Goal: Check status: Check status

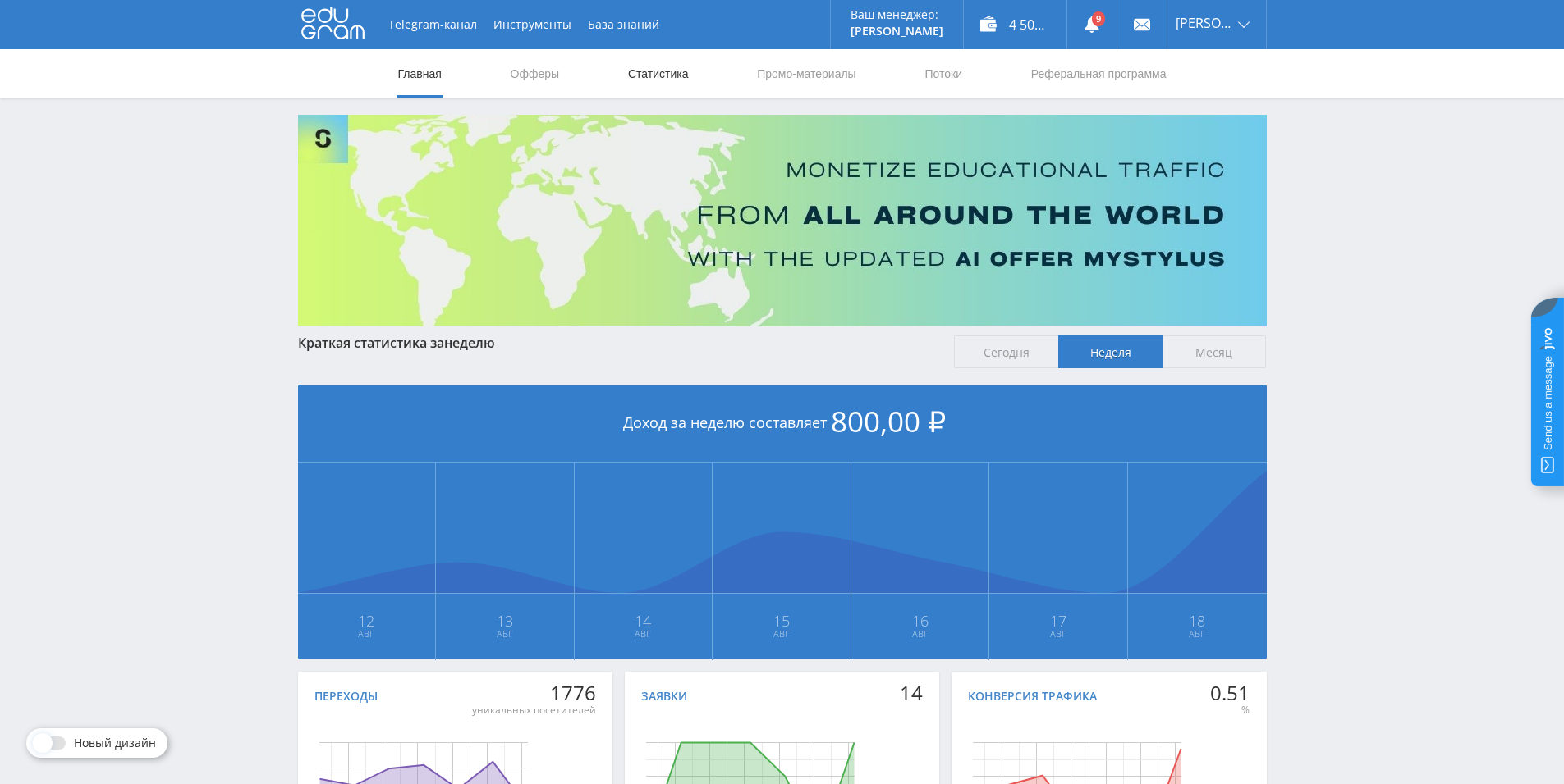
click at [637, 74] on link "Статистика" at bounding box center [658, 74] width 64 height 49
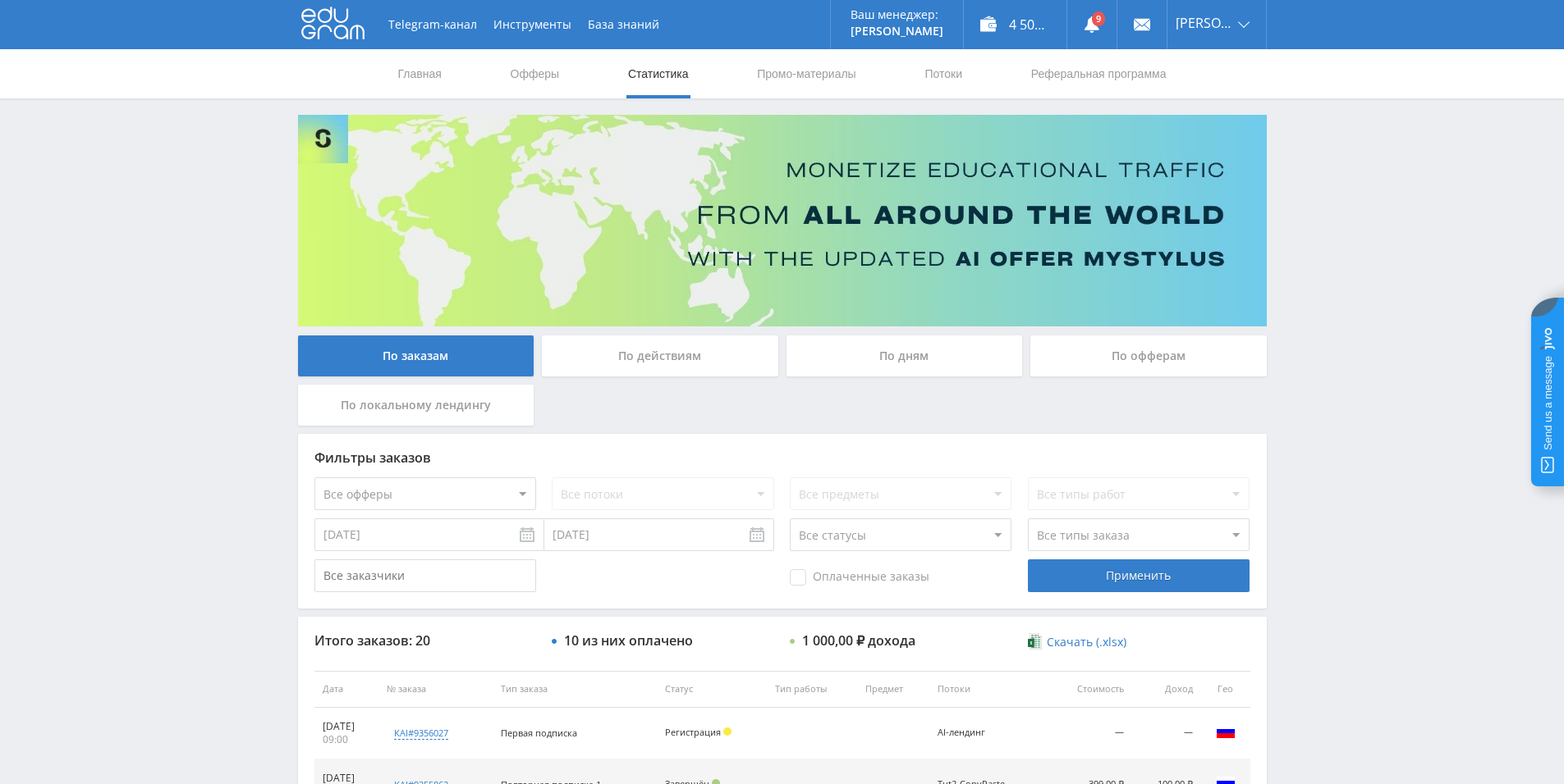
click at [511, 491] on select "Все офферы MyStylus MyStylus - Revshare Кампус AI Studybay Автор24 Studybay [GE…" at bounding box center [425, 494] width 222 height 33
select select "340"
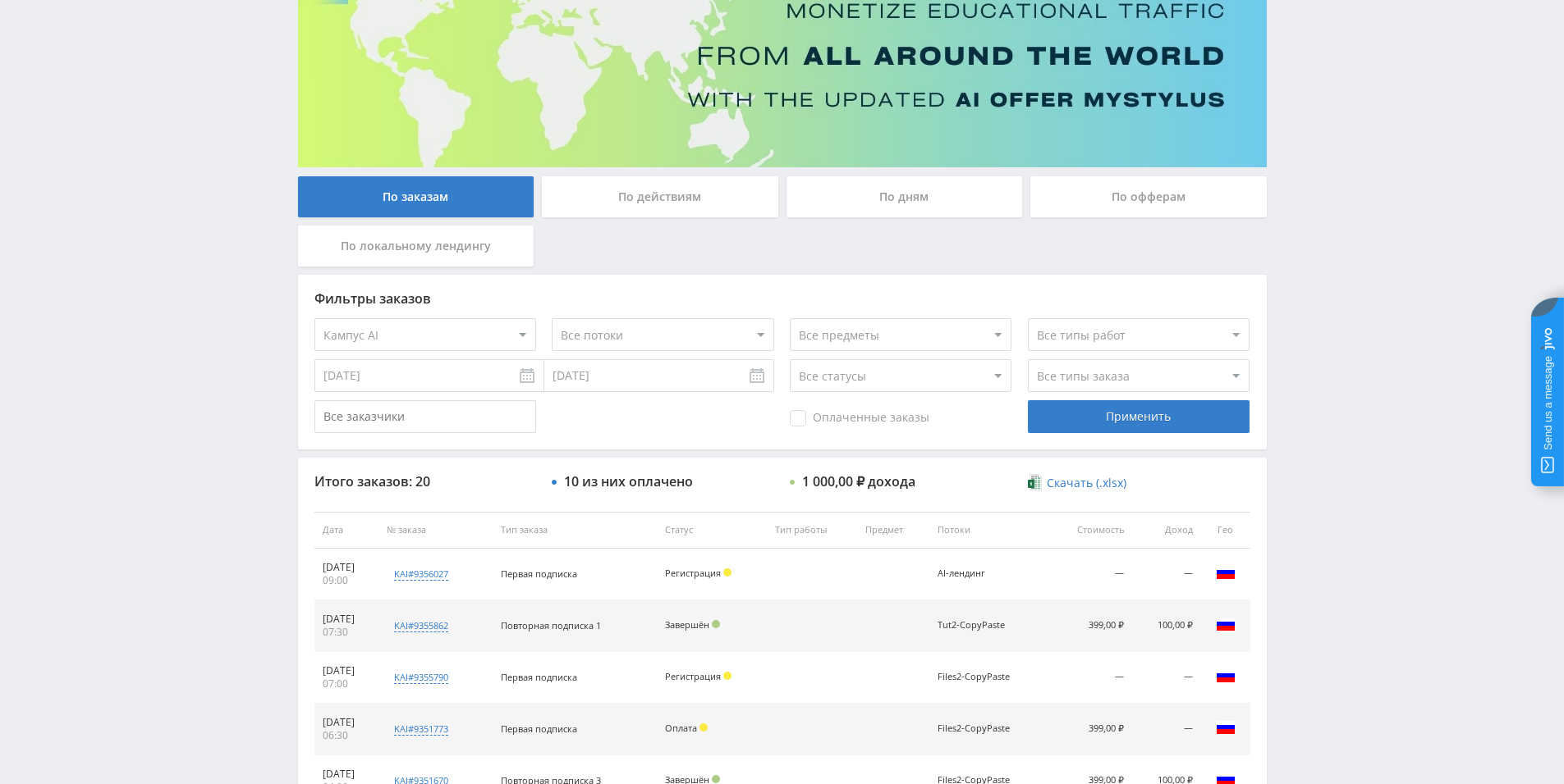
scroll to position [164, 0]
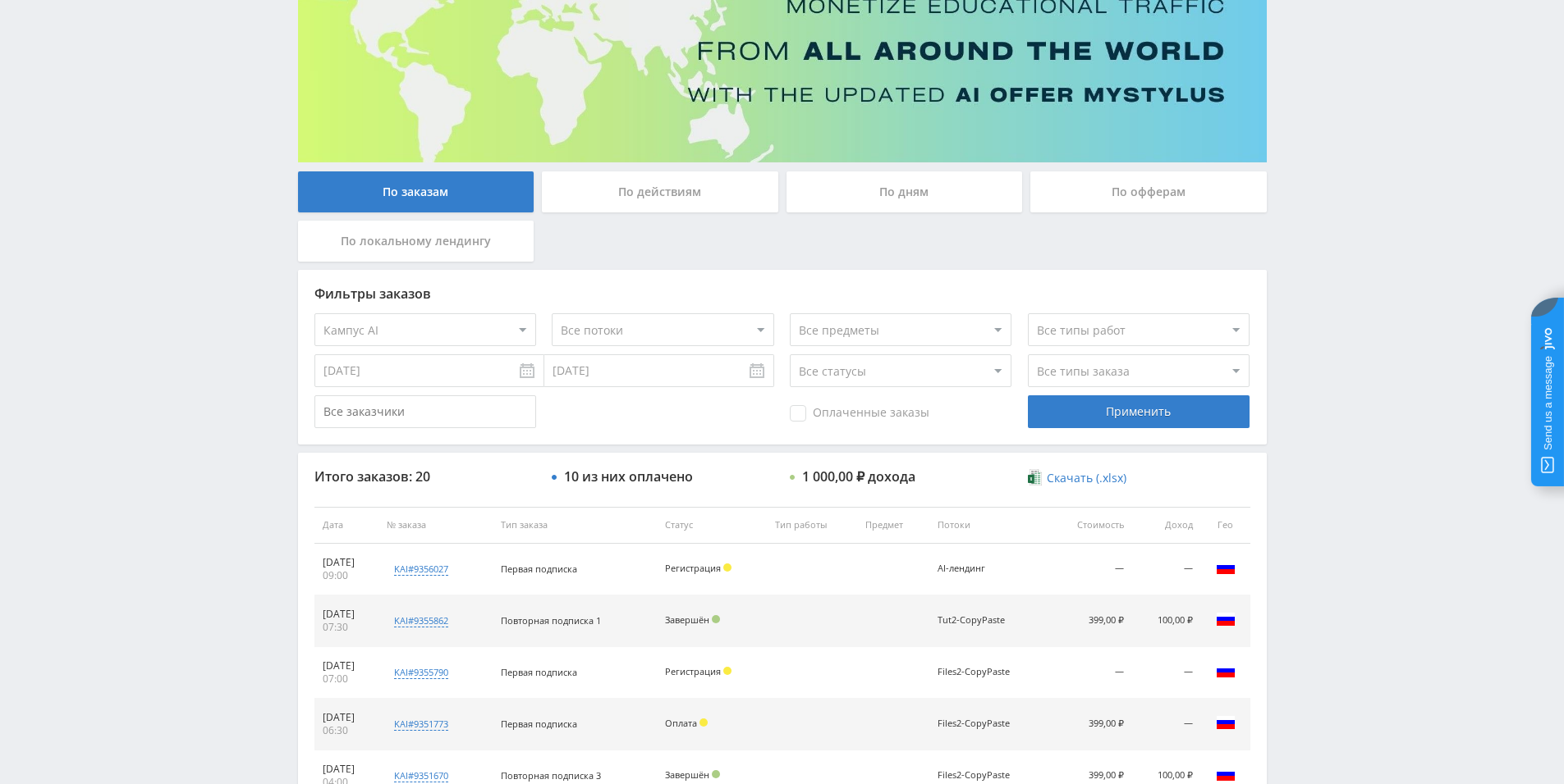
click at [491, 376] on input "[DATE]" at bounding box center [429, 371] width 230 height 33
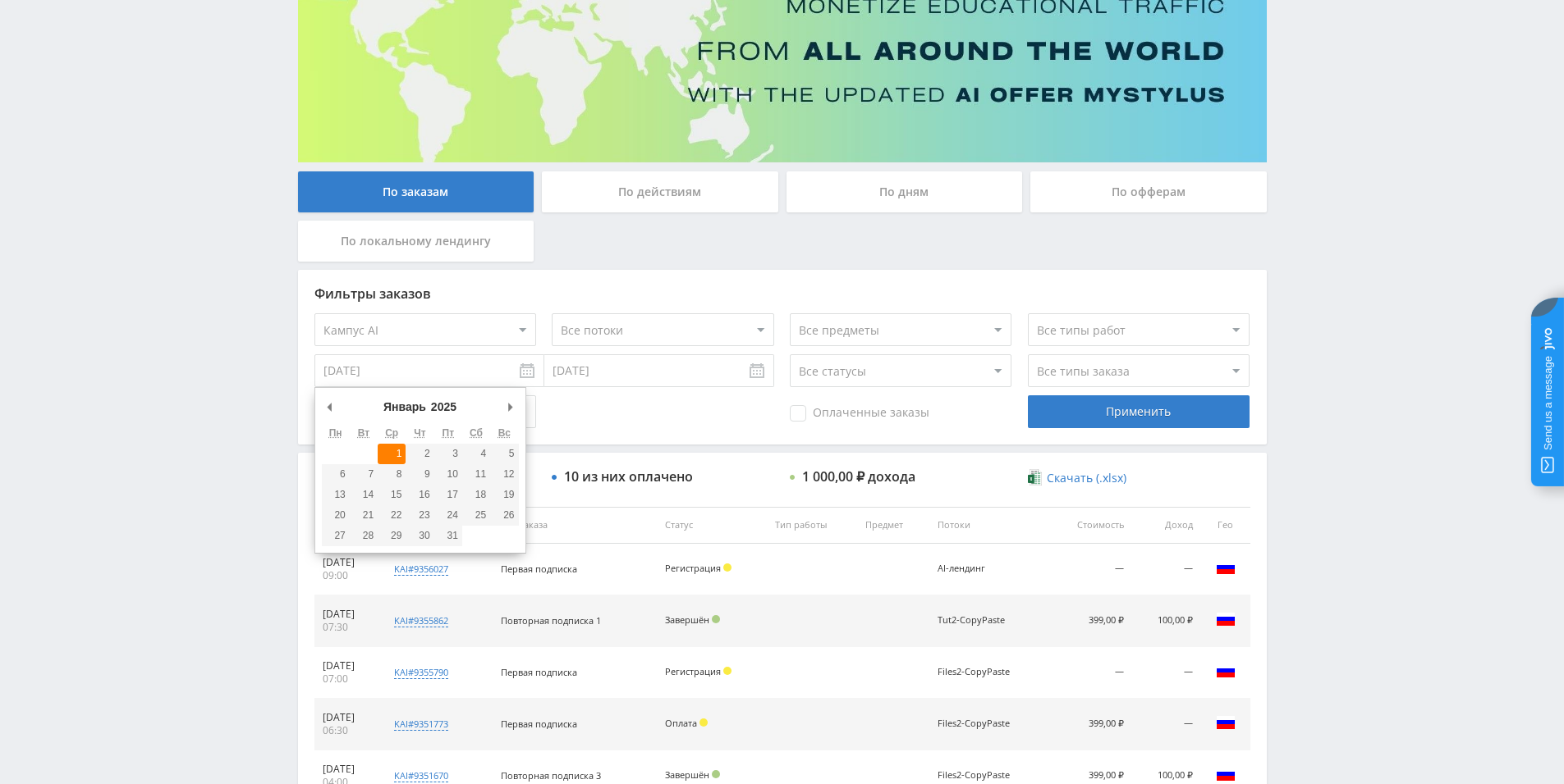
type input "[DATE]"
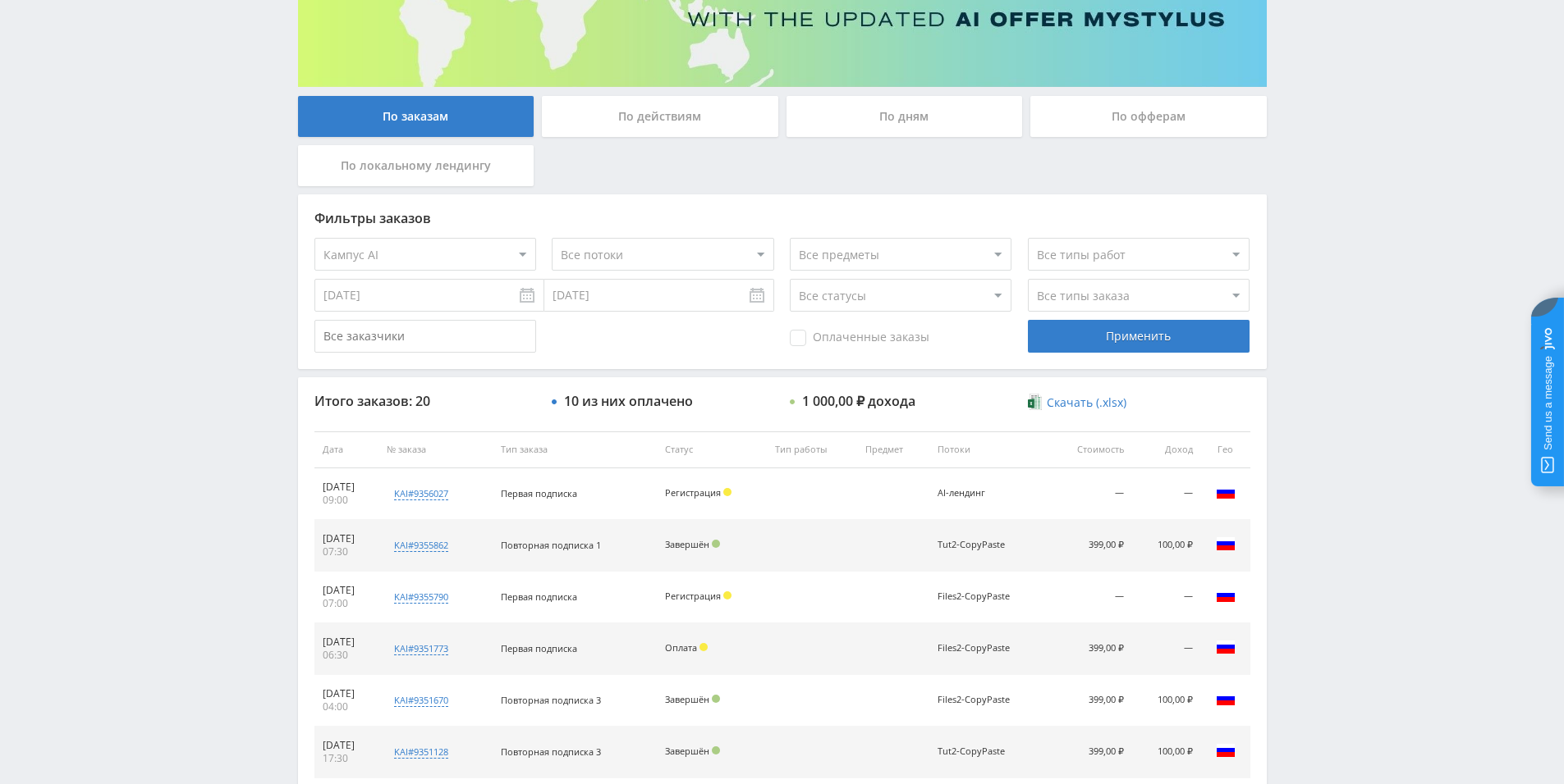
scroll to position [246, 0]
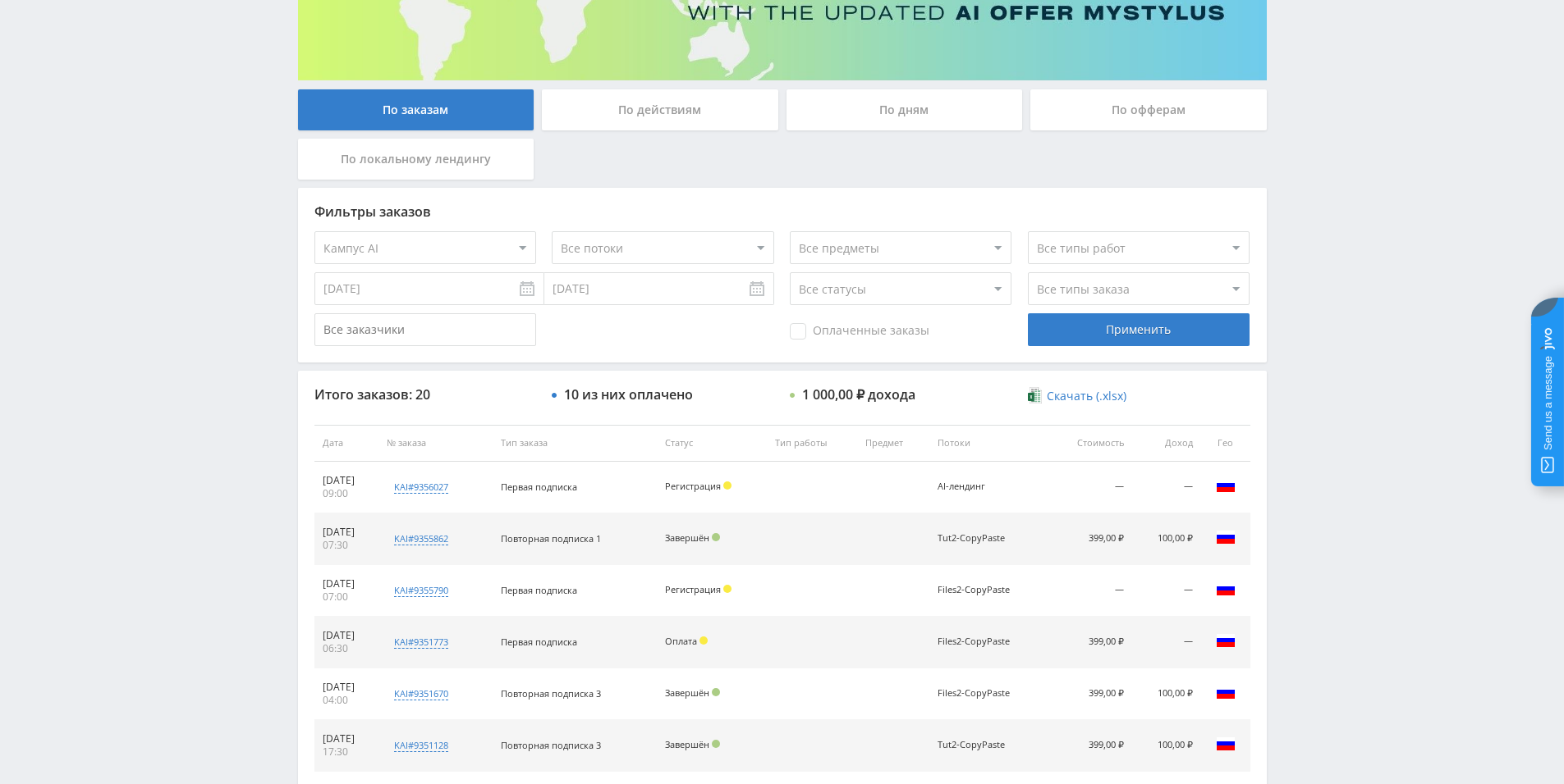
click at [653, 254] on select "Все потоки AI-лендинг Tut2-CopyPaste Files2-CopyPaste default Baza-между Files-…" at bounding box center [663, 247] width 222 height 33
click at [552, 231] on select "Все потоки AI-лендинг Tut2-CopyPaste Files2-CopyPaste default Baza-между Files-…" at bounding box center [663, 247] width 222 height 33
click at [1113, 316] on div "Применить" at bounding box center [1139, 330] width 222 height 33
drag, startPoint x: 804, startPoint y: 393, endPoint x: 840, endPoint y: 393, distance: 36.0
click at [840, 393] on div "86 400,00 ₽ дохода" at bounding box center [862, 395] width 120 height 15
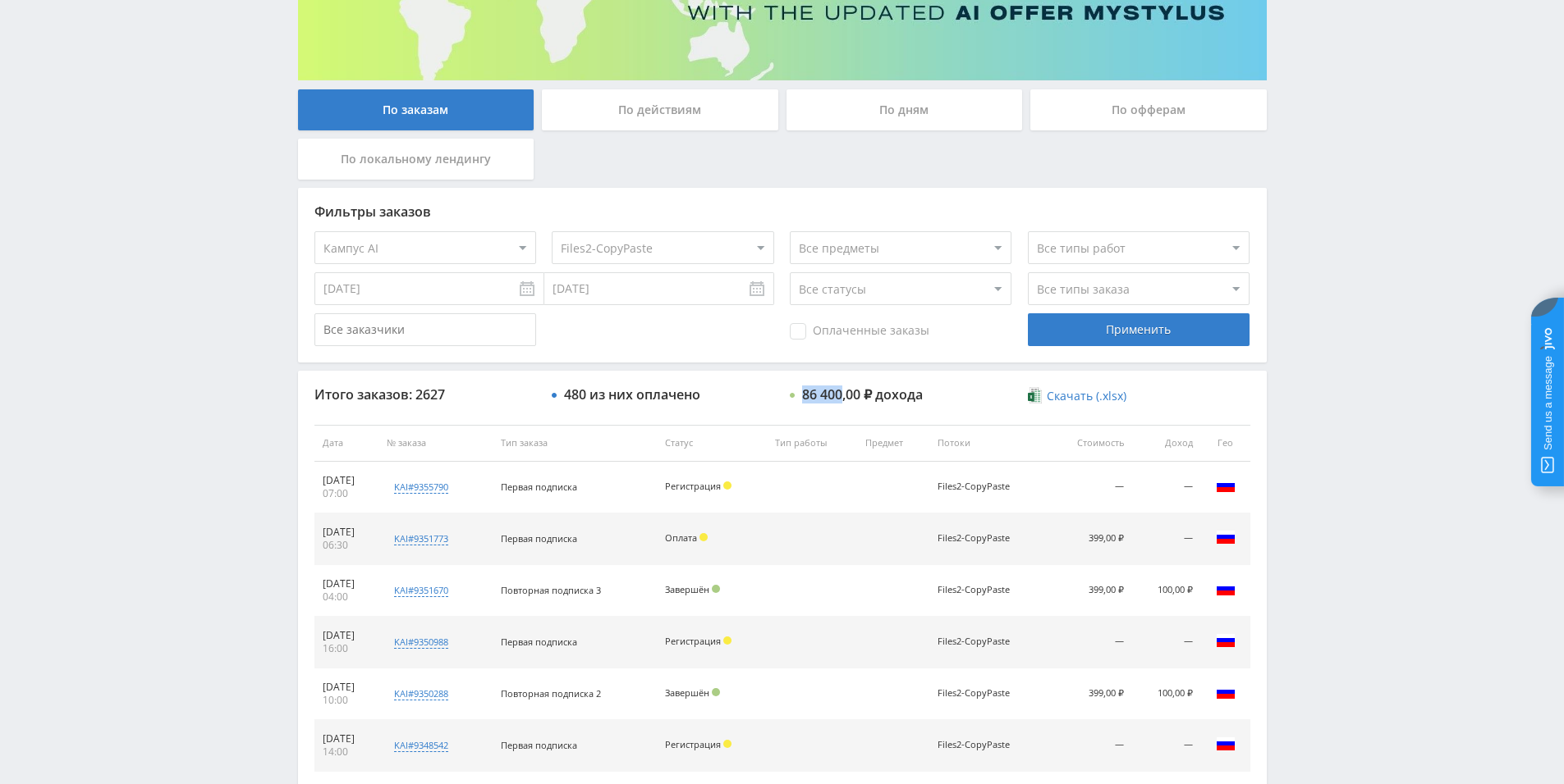
copy div "86 400"
click at [654, 249] on select "Все потоки AI-лендинг Tut2-CopyPaste Files2-CopyPaste default Baza-между Files-…" at bounding box center [663, 247] width 222 height 33
click at [552, 231] on select "Все потоки AI-лендинг Tut2-CopyPaste Files2-CopyPaste default Baza-между Files-…" at bounding box center [663, 247] width 222 height 33
click at [1137, 338] on div "Применить" at bounding box center [1139, 330] width 222 height 33
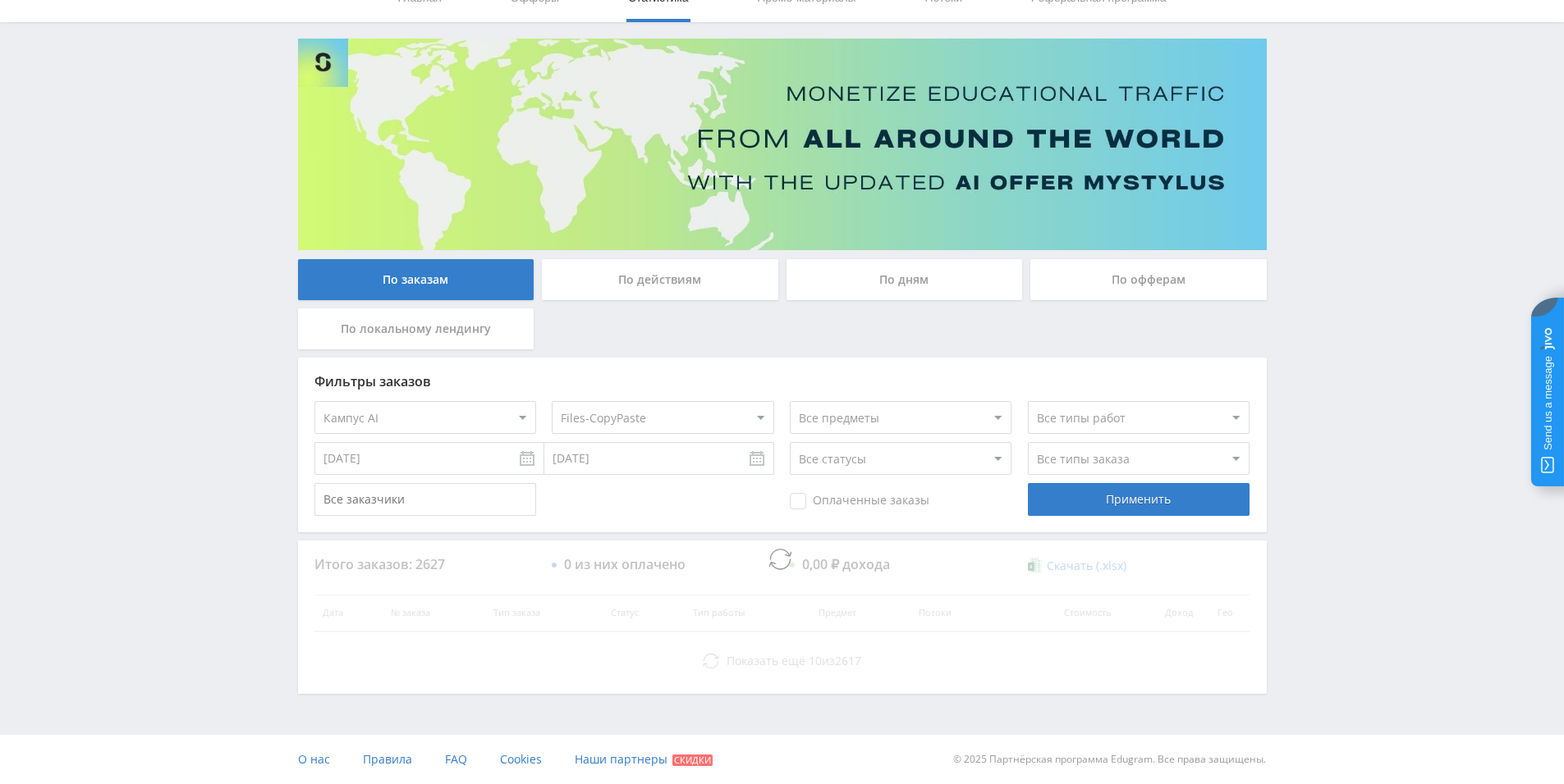
scroll to position [0, 0]
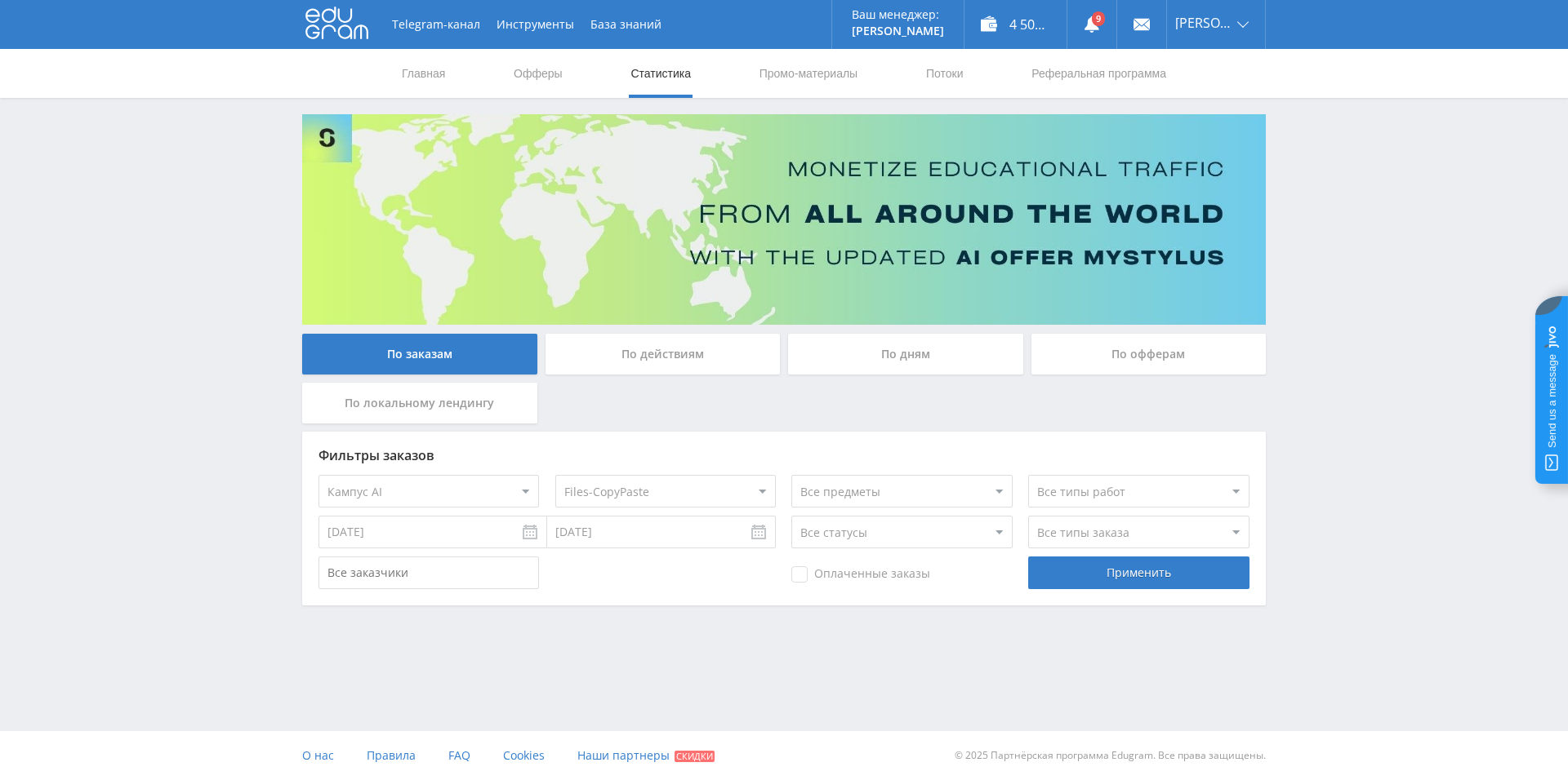
click at [671, 494] on select "Все потоки AI-лендинг Tut2-CopyPaste Files2-CopyPaste default Baza-между Files-…" at bounding box center [666, 491] width 221 height 33
drag, startPoint x: 688, startPoint y: 488, endPoint x: 674, endPoint y: 506, distance: 22.8
click at [688, 488] on select "Все потоки AI-лендинг Tut2-CopyPaste Files2-CopyPaste default Baza-между Files-…" at bounding box center [666, 491] width 221 height 33
click at [556, 475] on select "Все потоки AI-лендинг Tut2-CopyPaste Files2-CopyPaste default Baza-между Files-…" at bounding box center [666, 491] width 221 height 33
click at [1172, 574] on div "Применить" at bounding box center [1139, 573] width 221 height 33
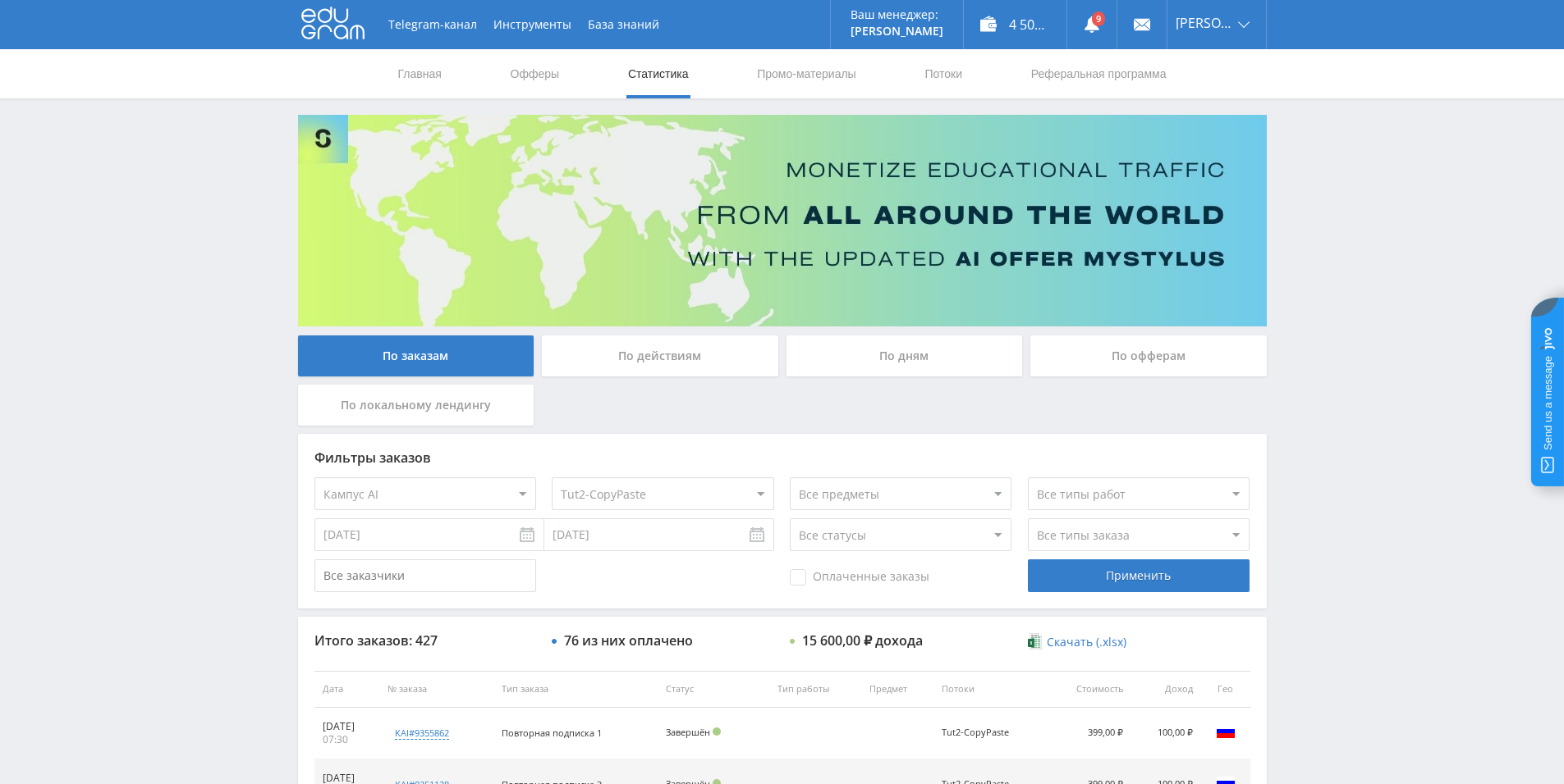
click at [673, 500] on select "Все потоки AI-лендинг Tut2-CopyPaste Files2-CopyPaste default Baza-между Files-…" at bounding box center [663, 494] width 222 height 33
click at [552, 478] on select "Все потоки AI-лендинг Tut2-CopyPaste Files2-CopyPaste default Baza-между Files-…" at bounding box center [663, 494] width 222 height 33
click at [1187, 574] on div "Применить" at bounding box center [1139, 575] width 222 height 33
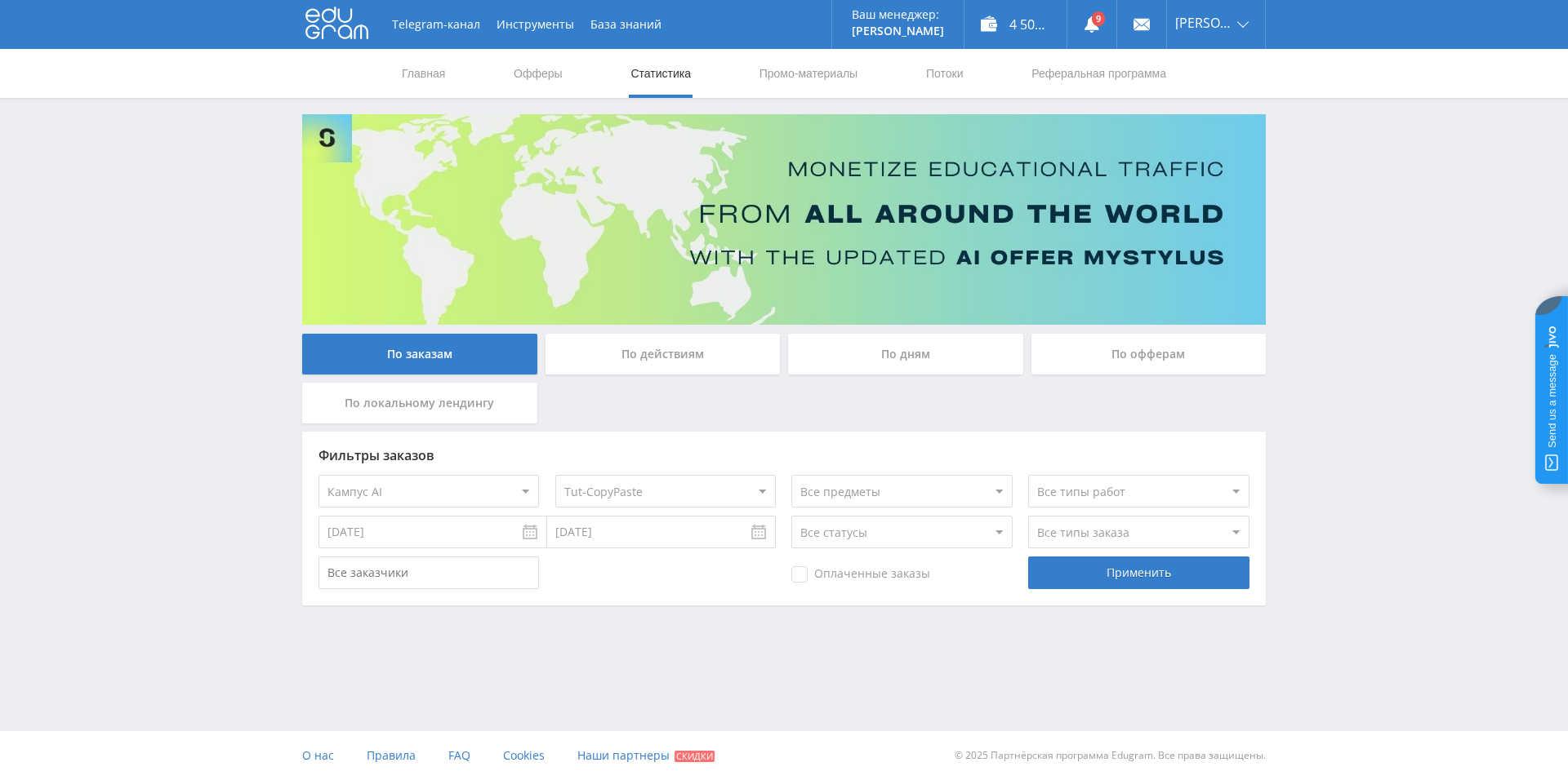
click at [699, 490] on select "Все потоки AI-лендинг Tut2-CopyPaste Files2-CopyPaste default Baza-между Files-…" at bounding box center [666, 491] width 221 height 33
click at [556, 475] on select "Все потоки AI-лендинг Tut2-CopyPaste Files2-CopyPaste default Baza-между Files-…" at bounding box center [666, 491] width 221 height 33
click at [1116, 582] on div "Применить" at bounding box center [1139, 573] width 221 height 33
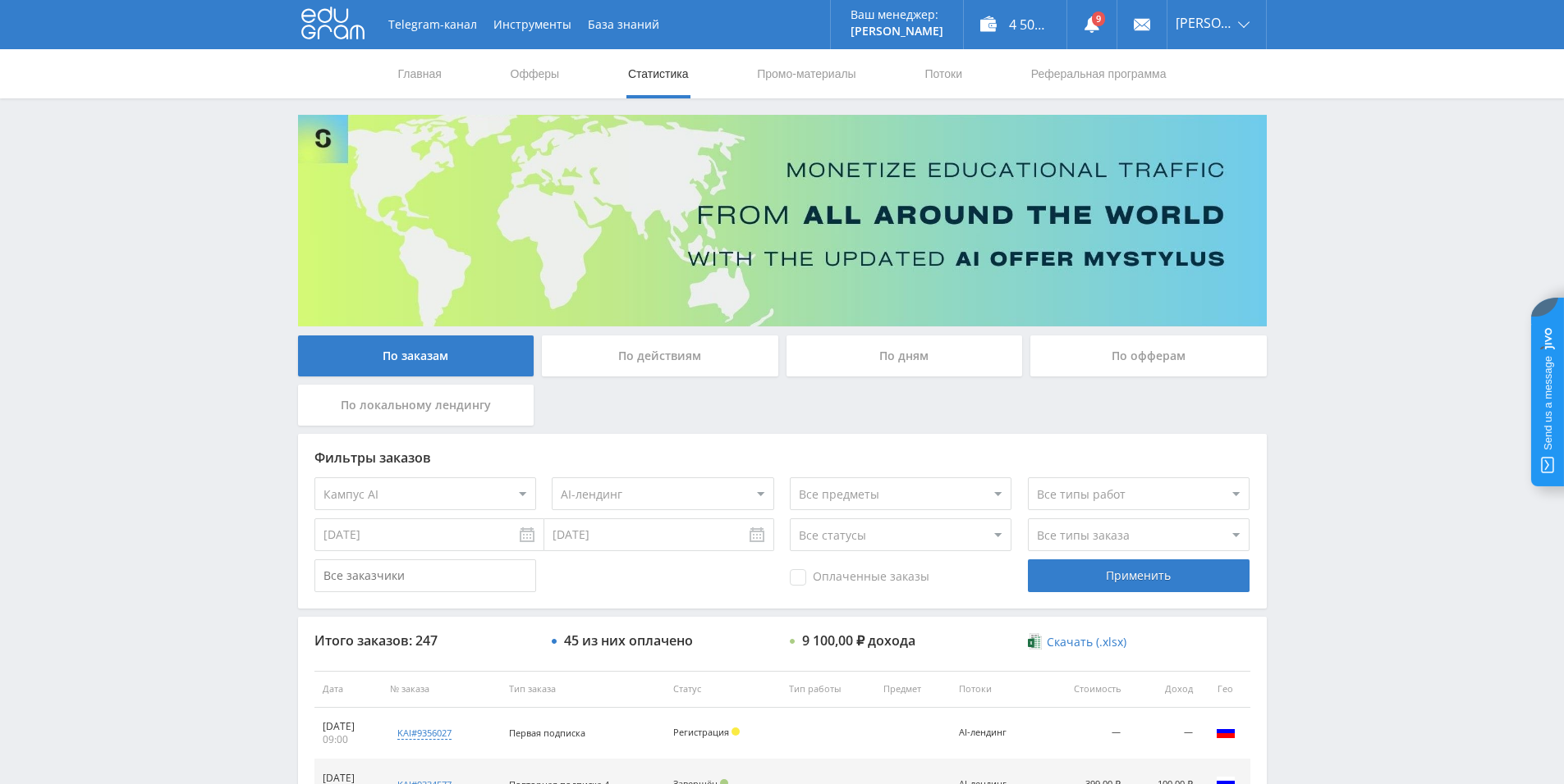
click at [700, 495] on select "Все потоки AI-лендинг Tut2-CopyPaste Files2-CopyPaste default Baza-между Files-…" at bounding box center [663, 494] width 222 height 33
click at [552, 478] on select "Все потоки AI-лендинг Tut2-CopyPaste Files2-CopyPaste default Baza-между Files-…" at bounding box center [663, 494] width 222 height 33
click at [1089, 570] on div "Применить" at bounding box center [1139, 575] width 222 height 33
click at [684, 498] on select "Все потоки AI-лендинг Tut2-CopyPaste Files2-CopyPaste default Baza-между Files-…" at bounding box center [663, 494] width 222 height 33
select select "6422596"
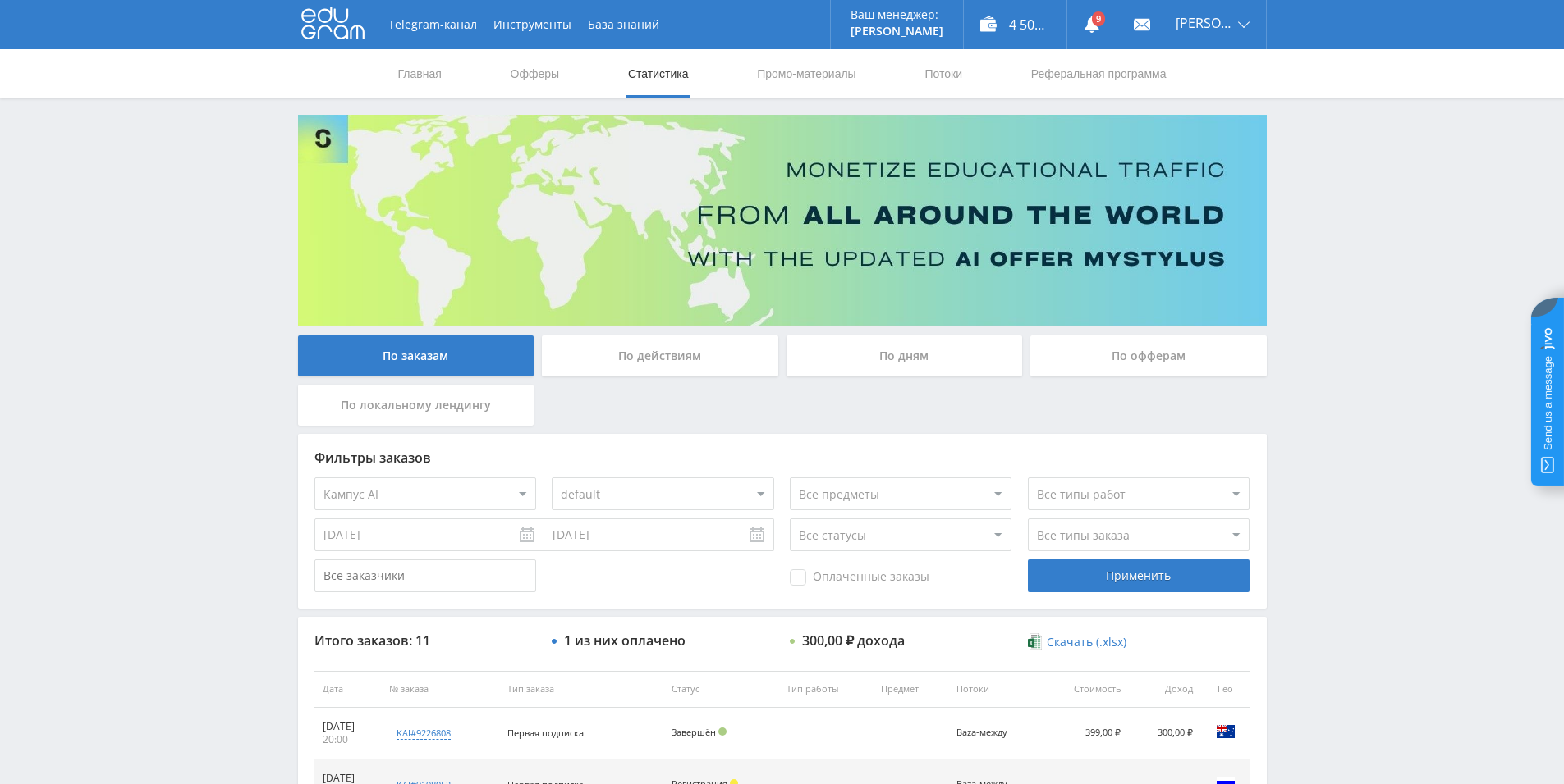
click at [552, 478] on select "Все потоки AI-лендинг Tut2-CopyPaste Files2-CopyPaste default Baza-между Files-…" at bounding box center [663, 494] width 222 height 33
click at [1142, 573] on div "Применить" at bounding box center [1139, 575] width 222 height 33
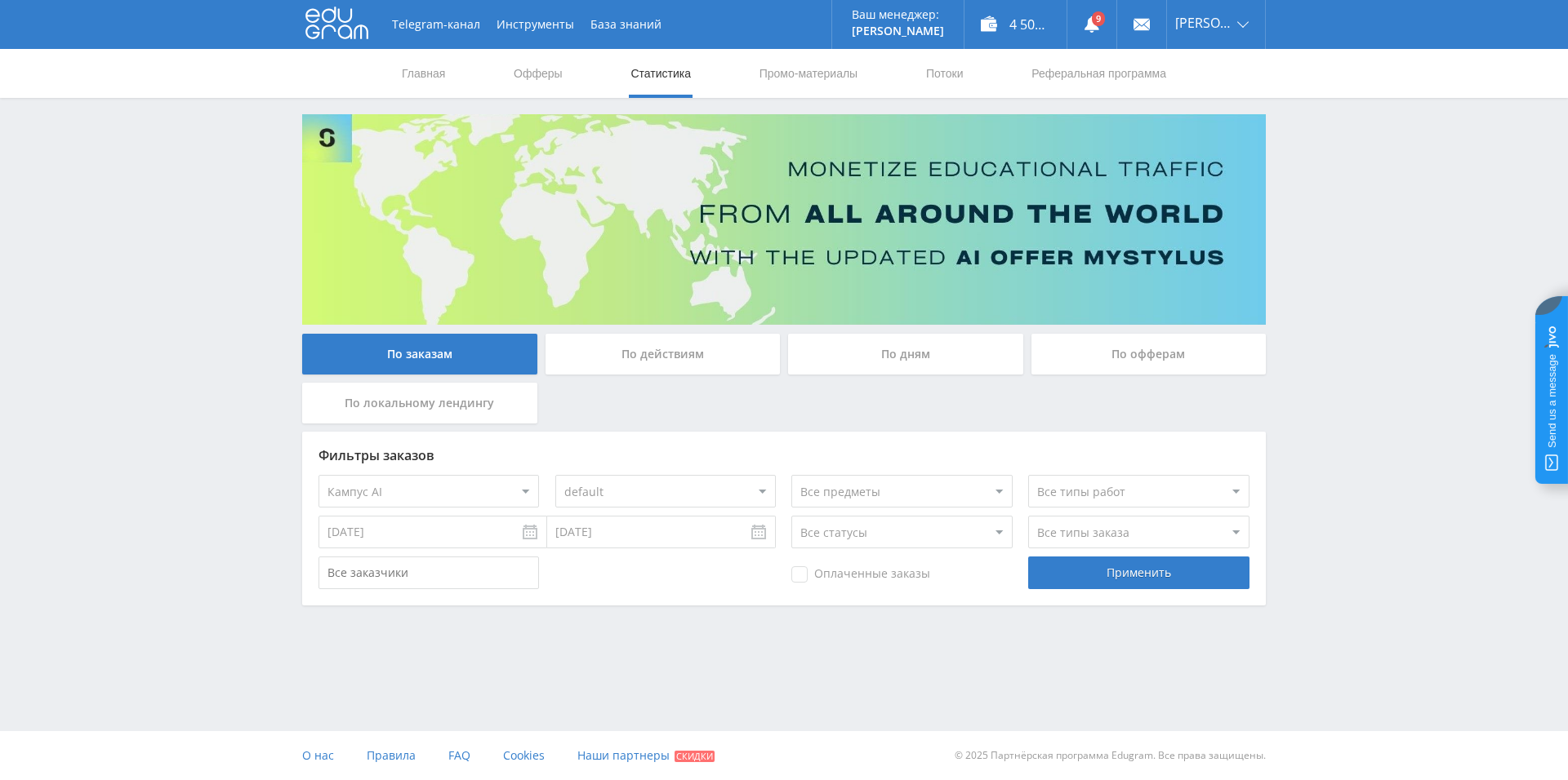
click at [471, 494] on select "Все офферы MyStylus MyStylus - Revshare Кампус AI Studybay Автор24 Studybay [GE…" at bounding box center [429, 491] width 221 height 33
select select "1"
click at [698, 478] on select "Все потоки baza - new чат files.student - new чат tut-files new чат files-ленд-…" at bounding box center [666, 491] width 221 height 33
click at [556, 475] on select "Все потоки baza - new чат files.student - new чат tut-files new чат files-ленд-…" at bounding box center [666, 491] width 221 height 33
click at [1077, 560] on div "Применить" at bounding box center [1139, 573] width 221 height 33
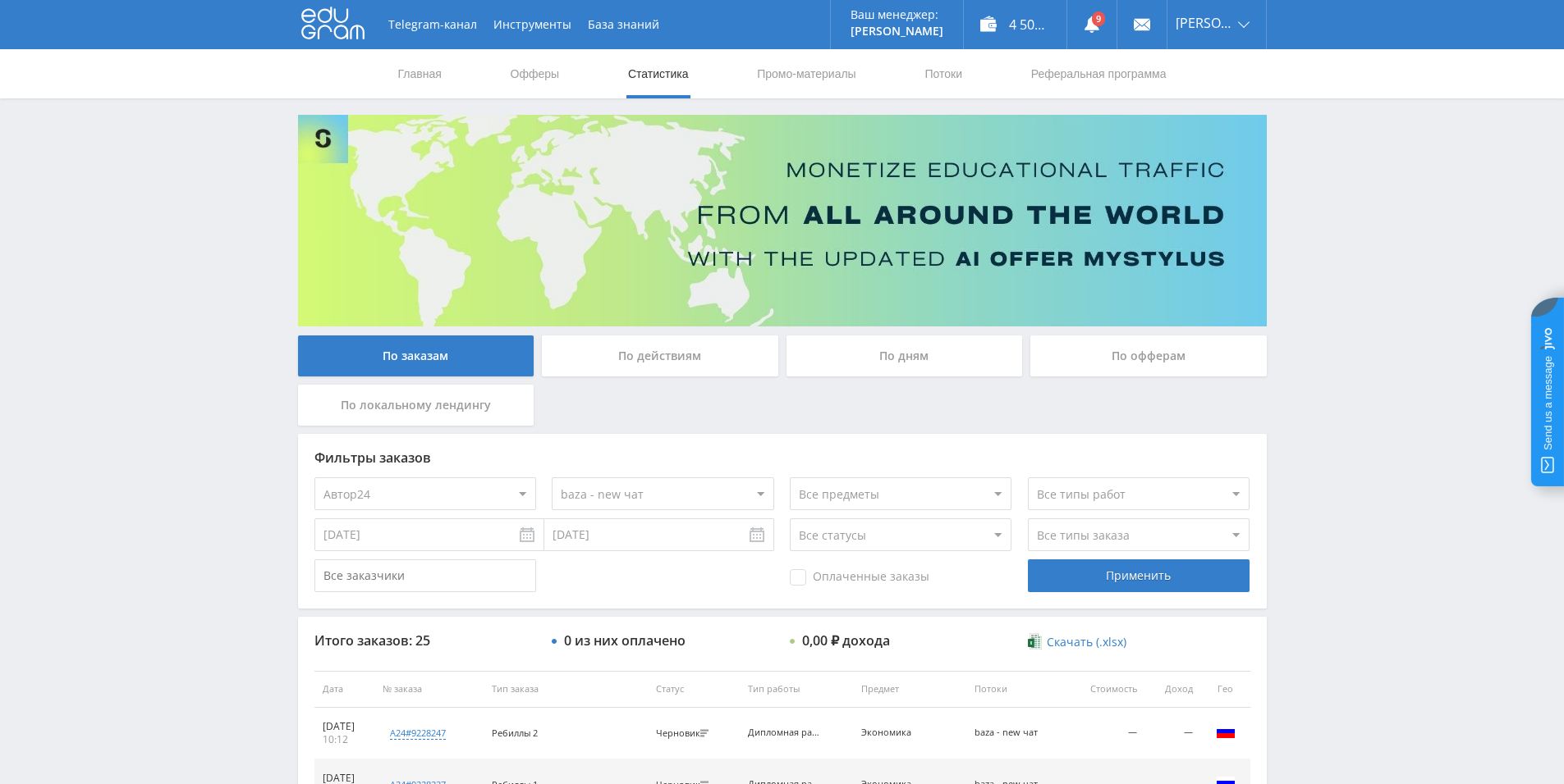
click at [704, 496] on select "Все потоки baza - new чат files.student - new чат tut-files new чат files-ленд-…" at bounding box center [663, 494] width 222 height 33
click at [552, 478] on select "Все потоки baza - new чат files.student - new чат tut-files new чат files-ленд-…" at bounding box center [663, 494] width 222 height 33
click at [1088, 576] on div "Применить" at bounding box center [1139, 575] width 222 height 33
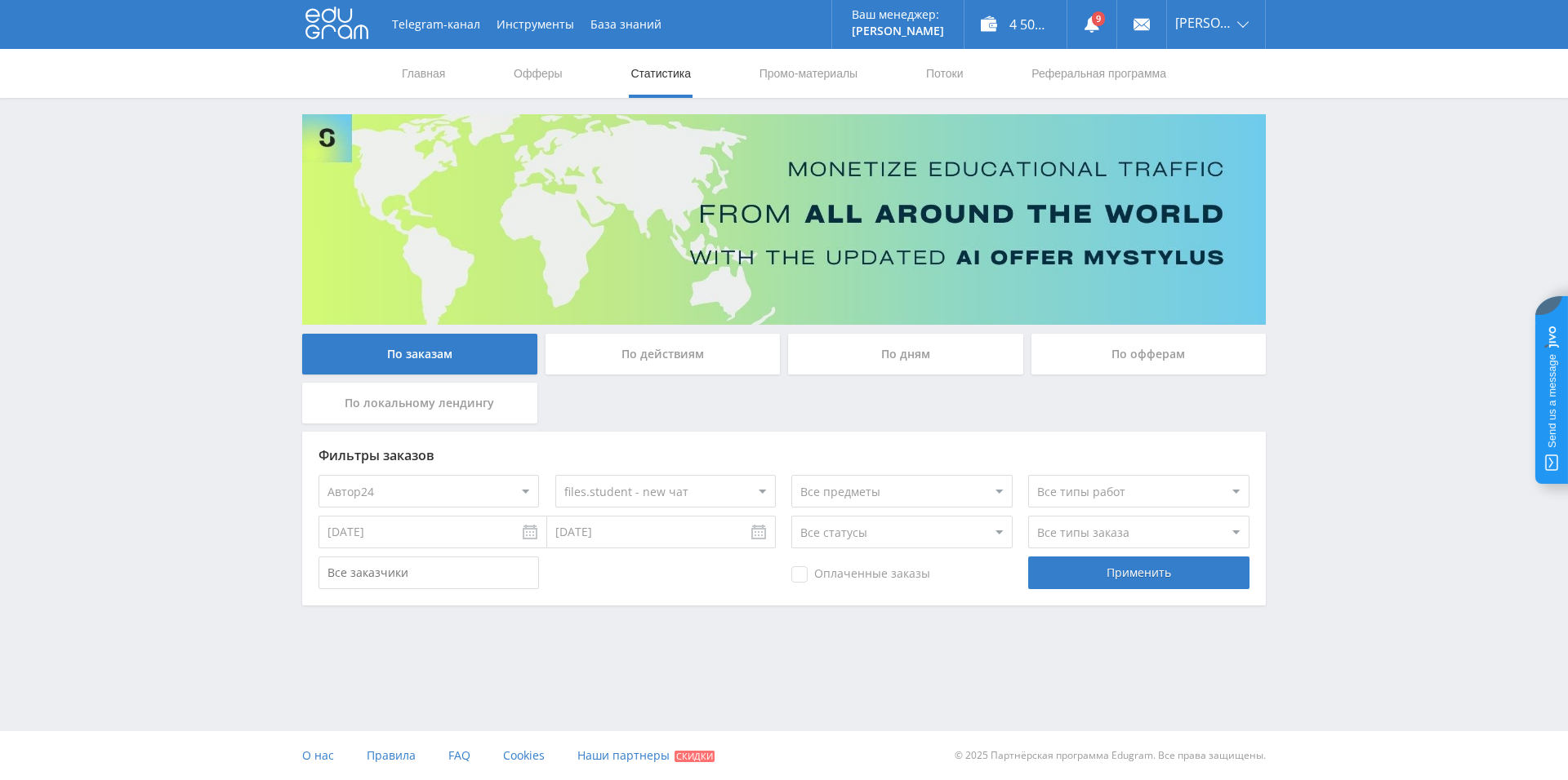
click at [659, 494] on select "Все потоки baza - new чат files.student - new чат tut-files new чат files-ленд-…" at bounding box center [666, 491] width 221 height 33
click at [556, 475] on select "Все потоки baza - new чат files.student - new чат tut-files new чат files-ленд-…" at bounding box center [666, 491] width 221 height 33
click at [1098, 582] on div "Применить" at bounding box center [1139, 573] width 221 height 33
click at [1057, 571] on div "Применить" at bounding box center [1139, 573] width 221 height 33
drag, startPoint x: 646, startPoint y: 489, endPoint x: 646, endPoint y: 475, distance: 14.0
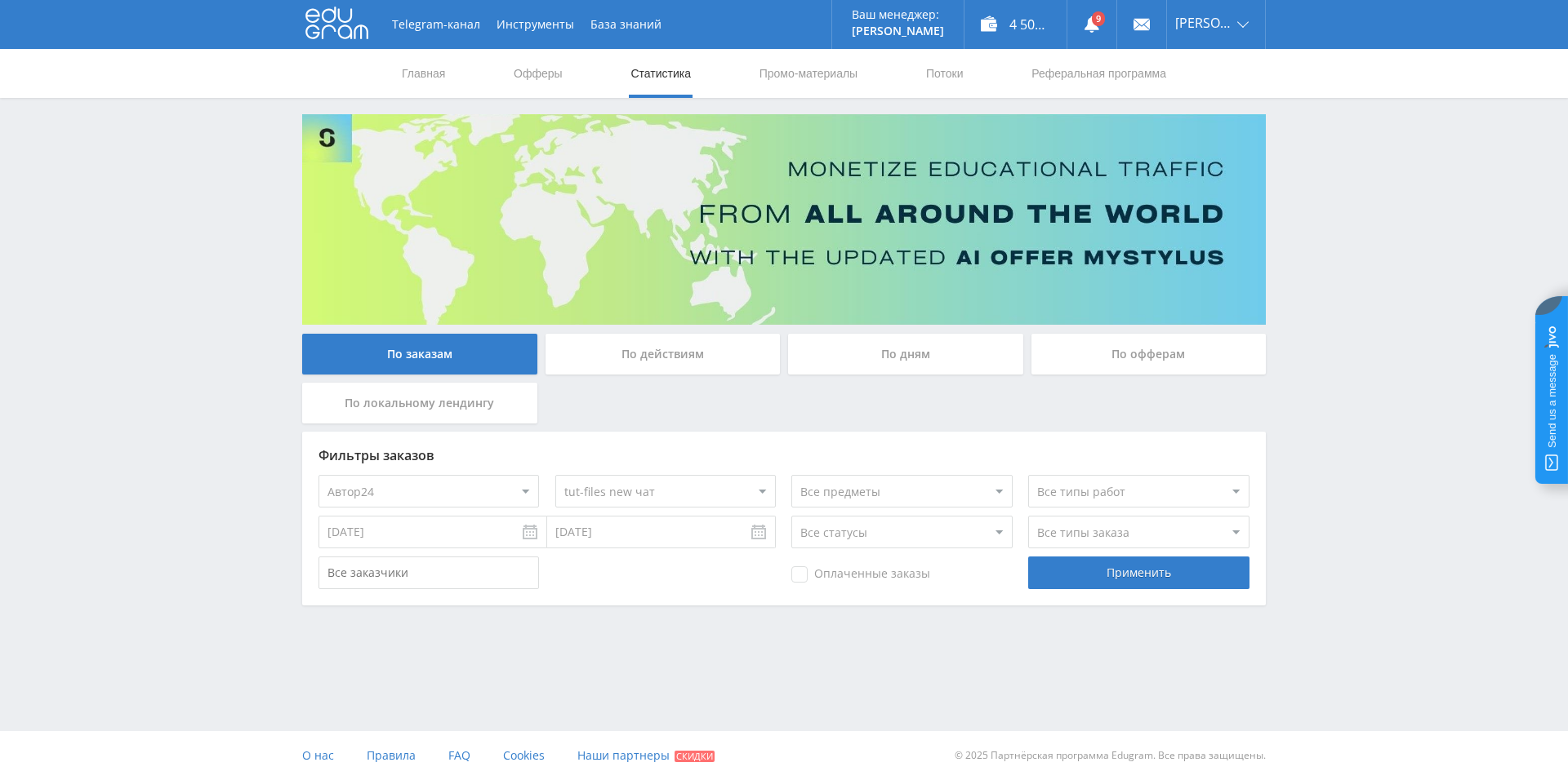
click at [646, 489] on select "Все потоки baza - new чат files.student - new чат tut-files new чат files-ленд-…" at bounding box center [666, 491] width 221 height 33
click at [556, 475] on select "Все потоки baza - new чат files.student - new чат tut-files new чат files-ленд-…" at bounding box center [666, 491] width 221 height 33
click at [1076, 562] on div "Применить" at bounding box center [1139, 573] width 221 height 33
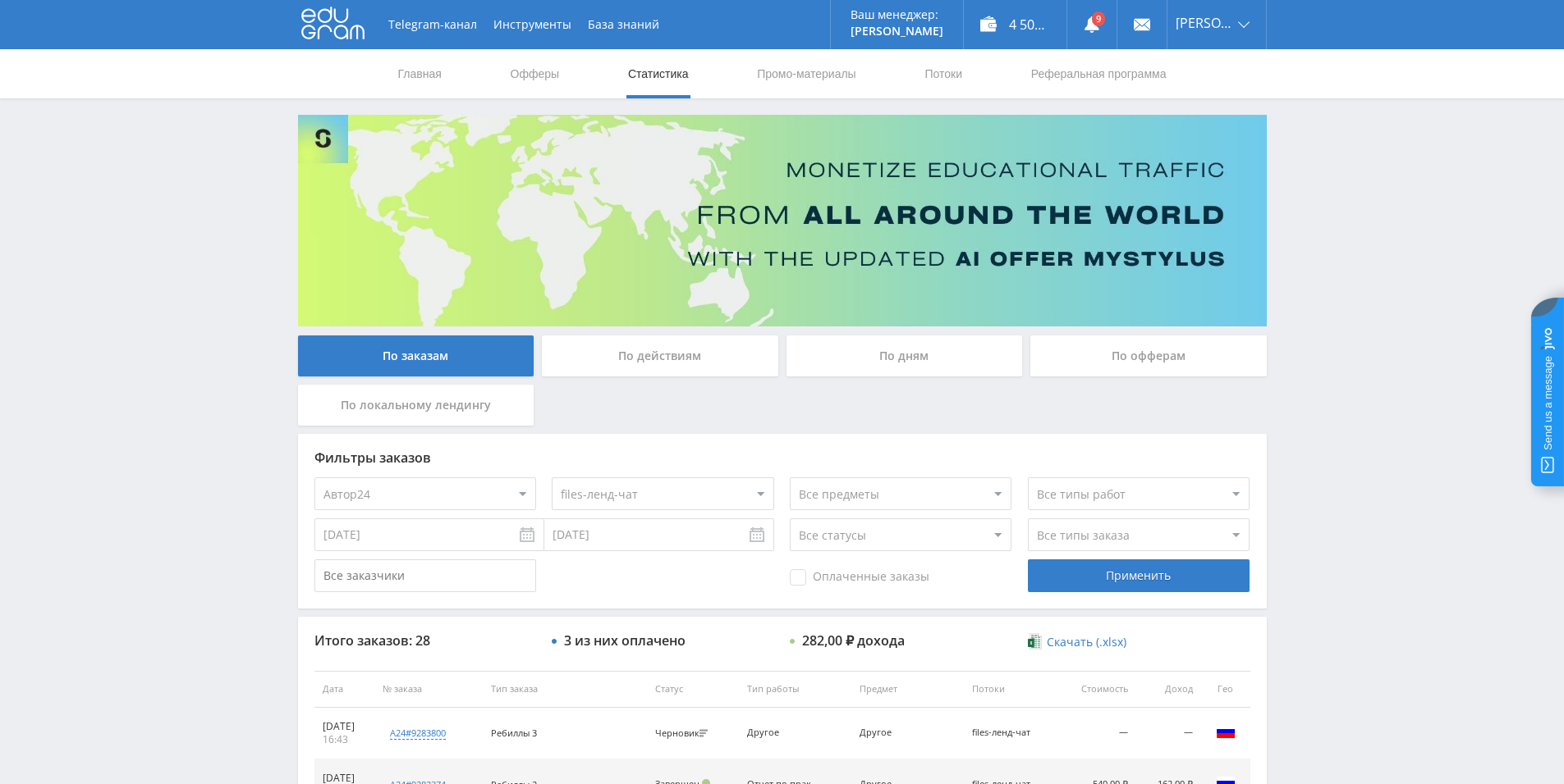
click at [700, 491] on select "Все потоки baza - new чат files.student - new чат tut-files new чат files-ленд-…" at bounding box center [663, 494] width 222 height 33
click at [680, 493] on select "Все потоки baza - new чат files.student - new чат tut-files new чат files-ленд-…" at bounding box center [663, 494] width 222 height 33
click at [552, 478] on select "Все потоки baza - new чат files.student - new чат tut-files new чат files-ленд-…" at bounding box center [663, 494] width 222 height 33
click at [1058, 574] on div "Применить" at bounding box center [1139, 575] width 222 height 33
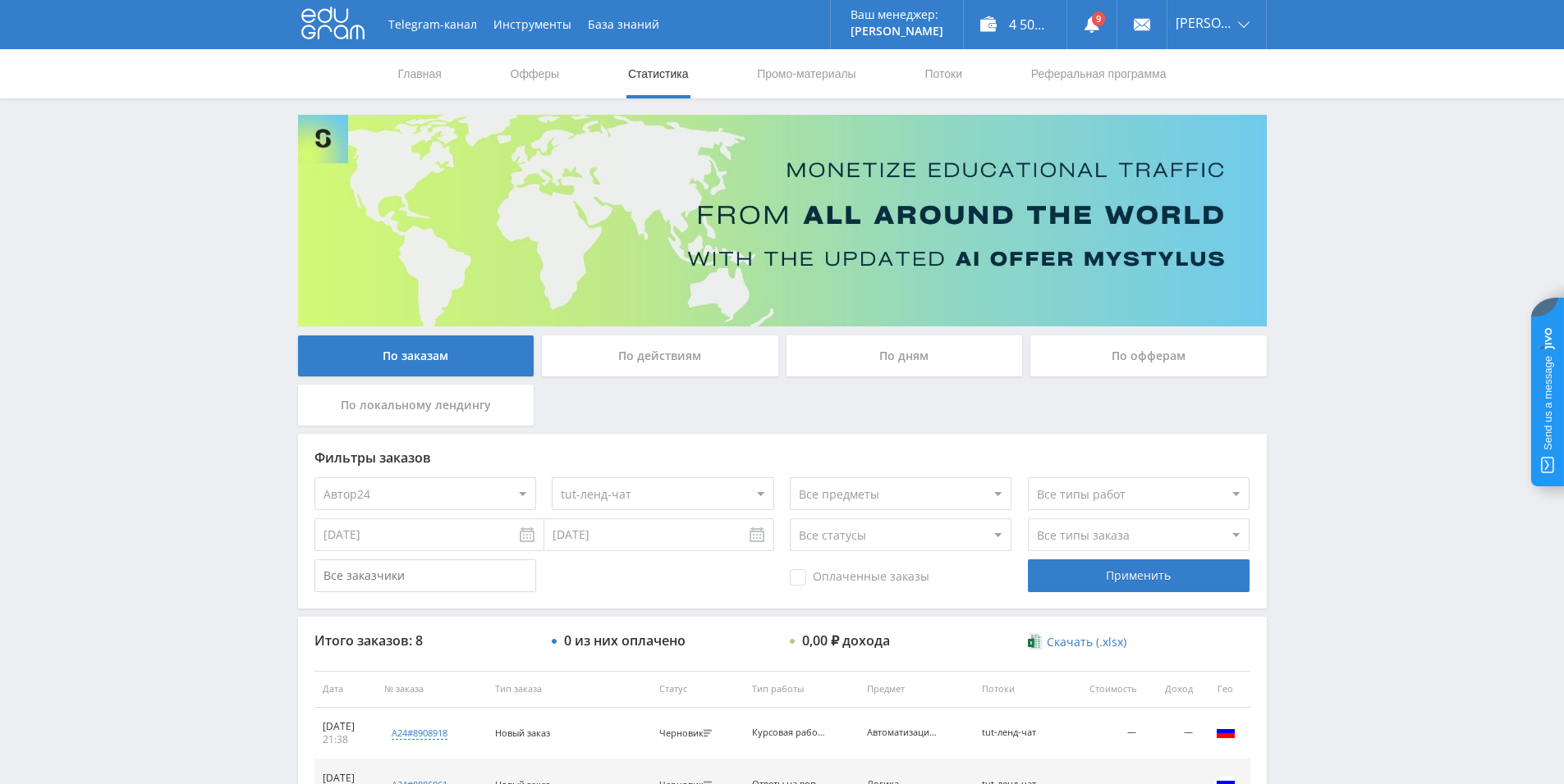
click at [673, 488] on select "Все потоки baza - new чат files.student - new чат tut-files new чат files-ленд-…" at bounding box center [663, 494] width 222 height 33
click at [552, 478] on select "Все потоки baza - new чат files.student - new чат tut-files new чат files-ленд-…" at bounding box center [663, 494] width 222 height 33
click at [1084, 582] on div "Применить" at bounding box center [1139, 575] width 222 height 33
click at [649, 497] on select "Все потоки baza - new чат files.student - new чат tut-files new чат files-ленд-…" at bounding box center [663, 494] width 222 height 33
click at [552, 478] on select "Все потоки baza - new чат files.student - new чат tut-files new чат files-ленд-…" at bounding box center [663, 494] width 222 height 33
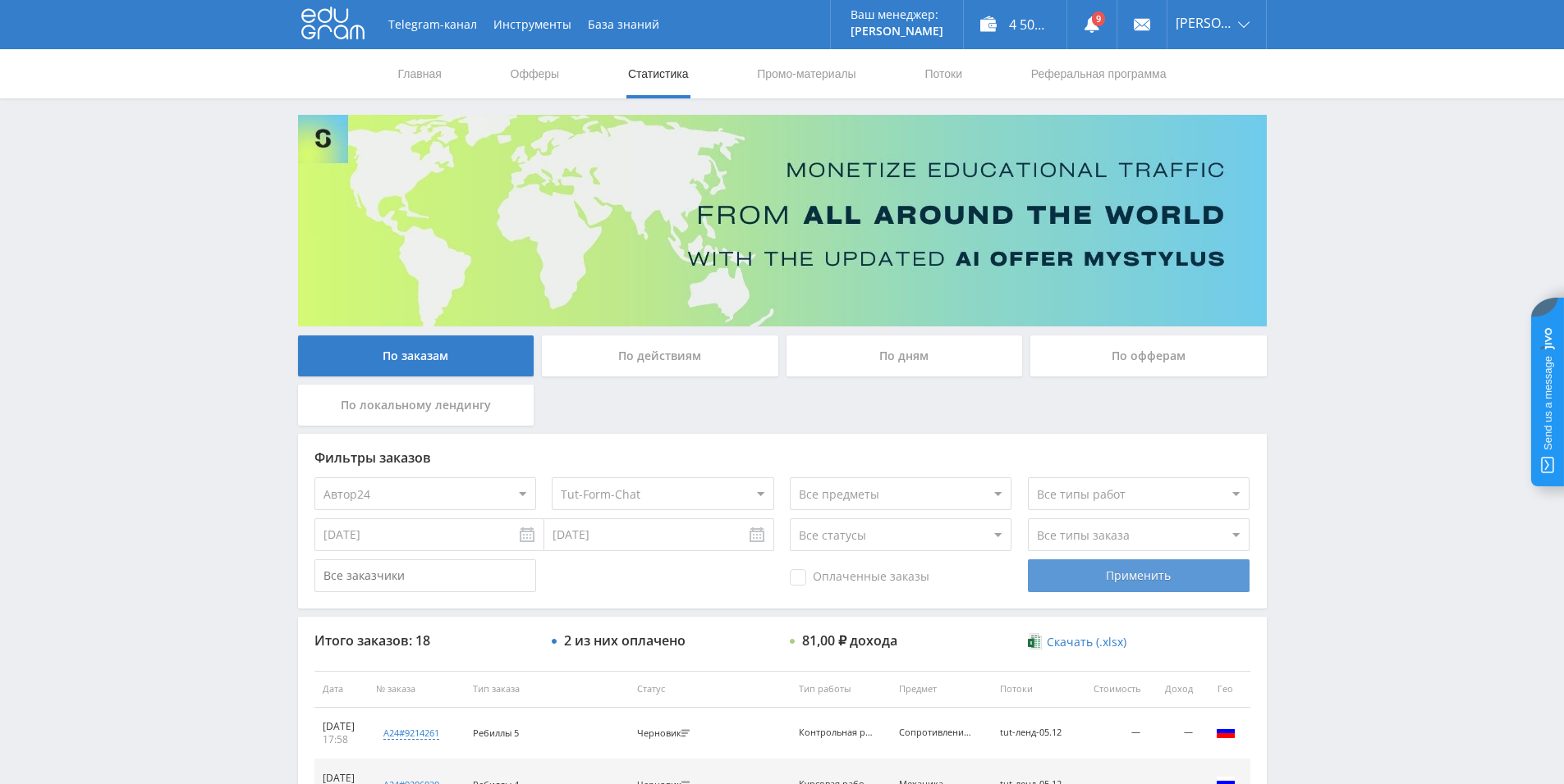
click at [1117, 580] on div "Применить" at bounding box center [1139, 575] width 222 height 33
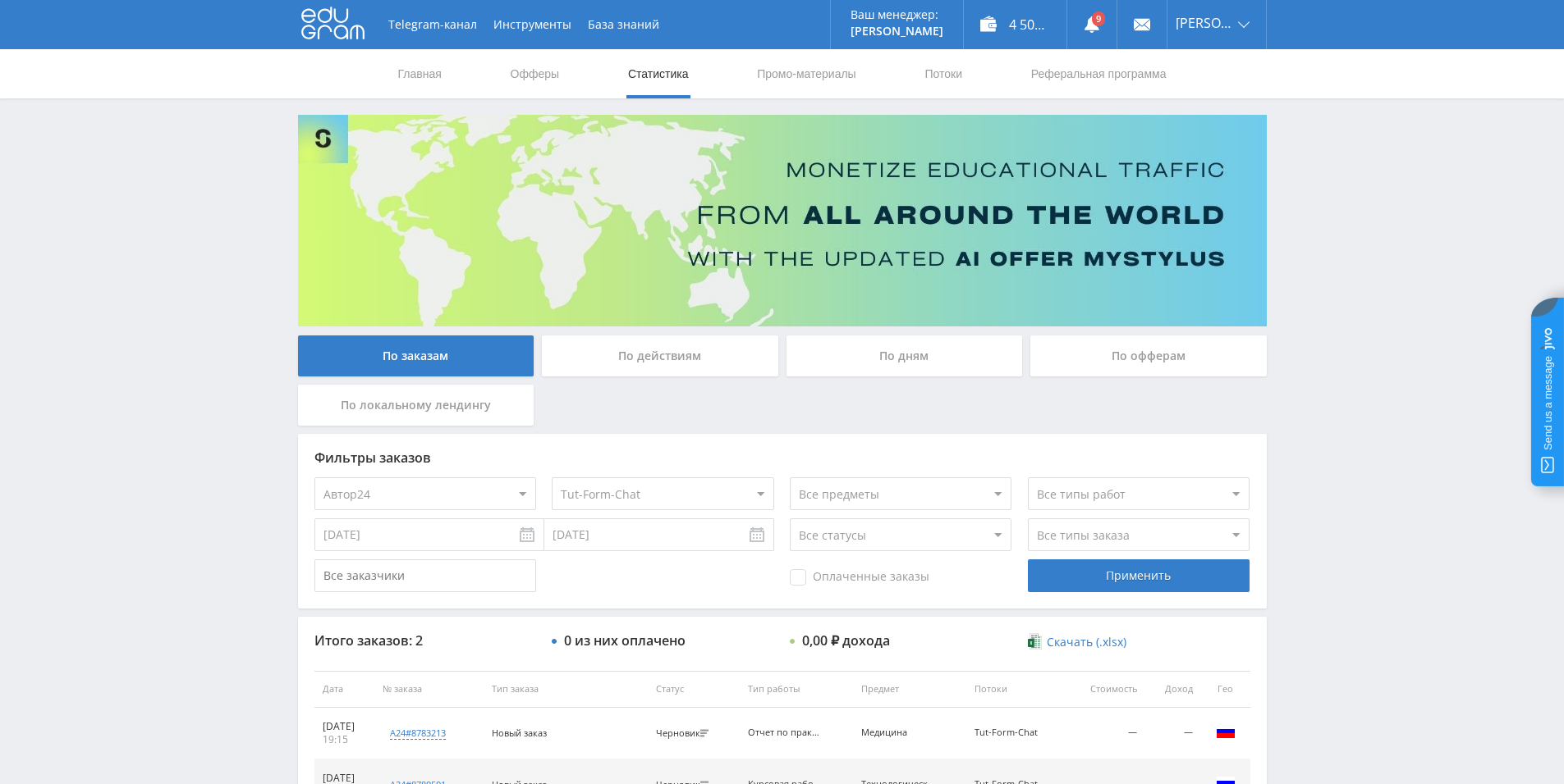
click at [672, 488] on select "Все потоки baza - new чат files.student - new чат tut-files new чат files-ленд-…" at bounding box center [663, 494] width 222 height 33
click at [552, 478] on select "Все потоки baza - new чат files.student - new чат tut-files new чат files-ленд-…" at bounding box center [663, 494] width 222 height 33
click at [1068, 575] on div "Применить" at bounding box center [1139, 575] width 222 height 33
drag, startPoint x: 618, startPoint y: 494, endPoint x: 630, endPoint y: 485, distance: 15.0
click at [618, 494] on select "Все потоки baza - new чат files.student - new чат tut-files new чат files-ленд-…" at bounding box center [663, 494] width 222 height 33
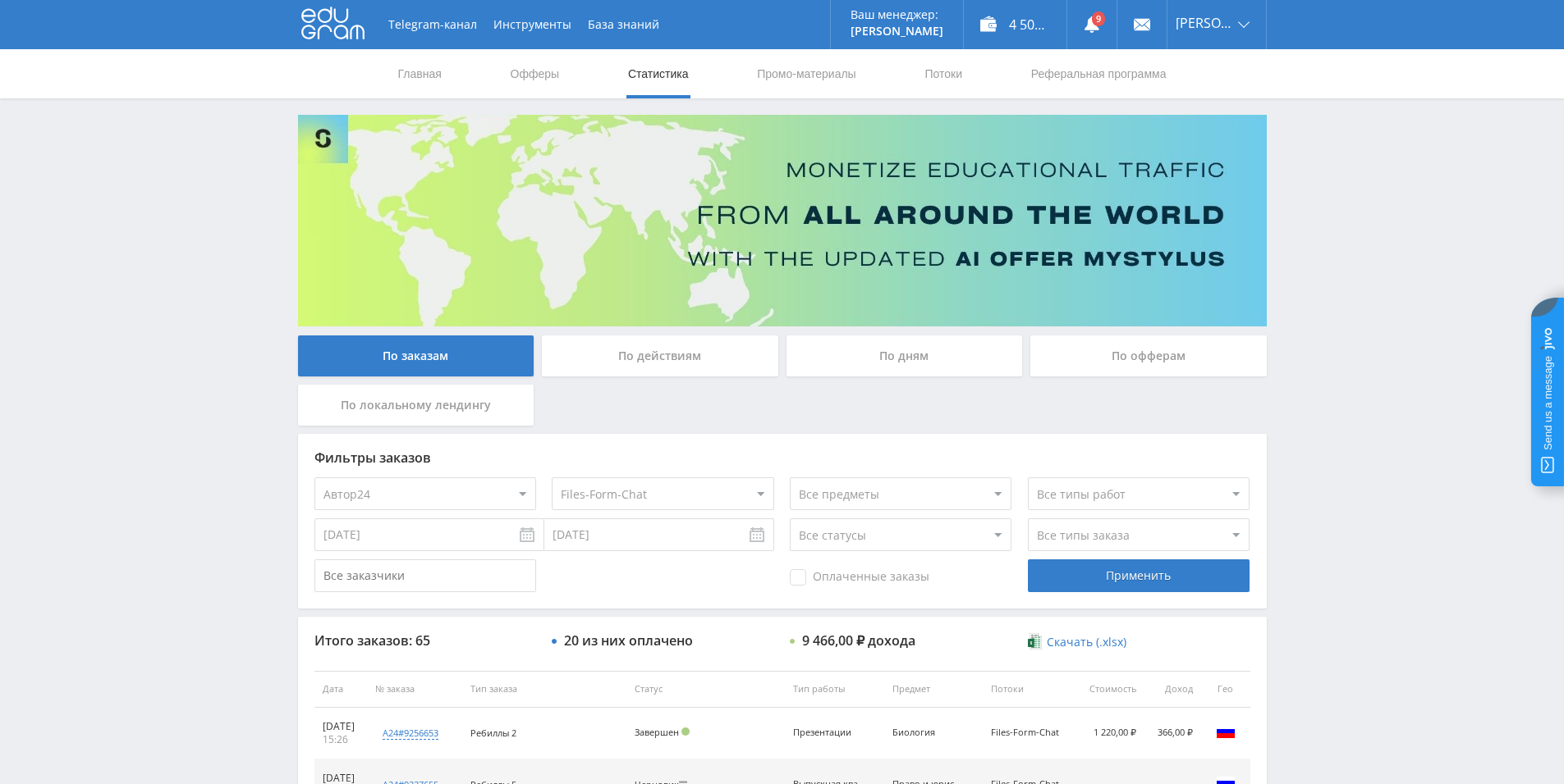
click at [552, 478] on select "Все потоки baza - new чат files.student - new чат tut-files new чат files-ленд-…" at bounding box center [663, 494] width 222 height 33
click at [1064, 576] on div "Применить" at bounding box center [1139, 575] width 222 height 33
click at [657, 492] on select "Все потоки baza - new чат files.student - new чат tut-files new чат files-ленд-…" at bounding box center [663, 494] width 222 height 33
click at [552, 478] on select "Все потоки baza - new чат files.student - new чат tut-files new чат files-ленд-…" at bounding box center [663, 494] width 222 height 33
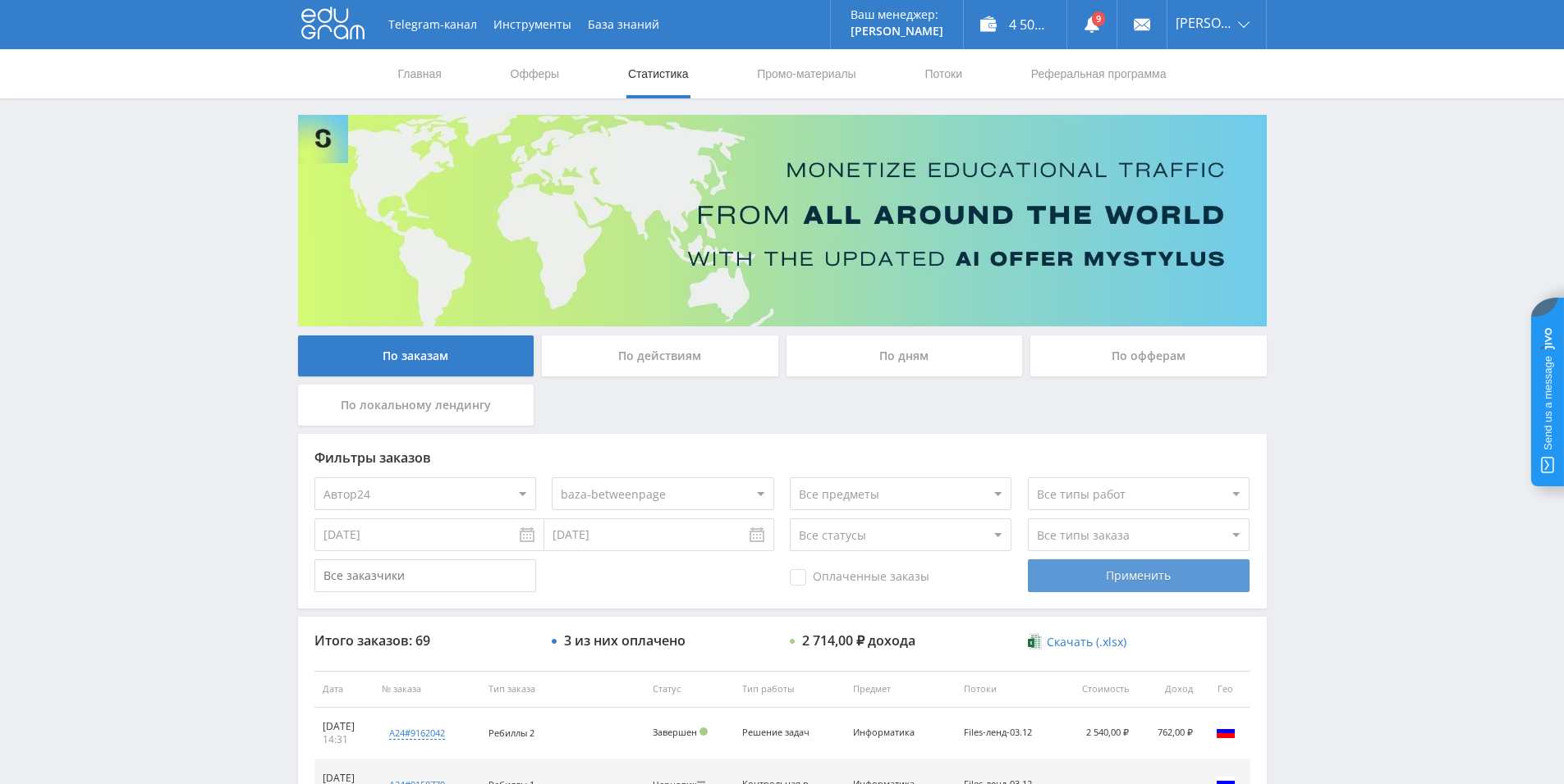
click at [1095, 567] on div "Применить" at bounding box center [1139, 575] width 222 height 33
click at [669, 496] on select "Все потоки baza - new чат files.student - new чат tut-files new чат files-ленд-…" at bounding box center [663, 494] width 222 height 33
click at [552, 478] on select "Все потоки baza - new чат files.student - new чат tut-files new чат files-ленд-…" at bounding box center [663, 494] width 222 height 33
click at [1042, 570] on div "Применить" at bounding box center [1139, 575] width 222 height 33
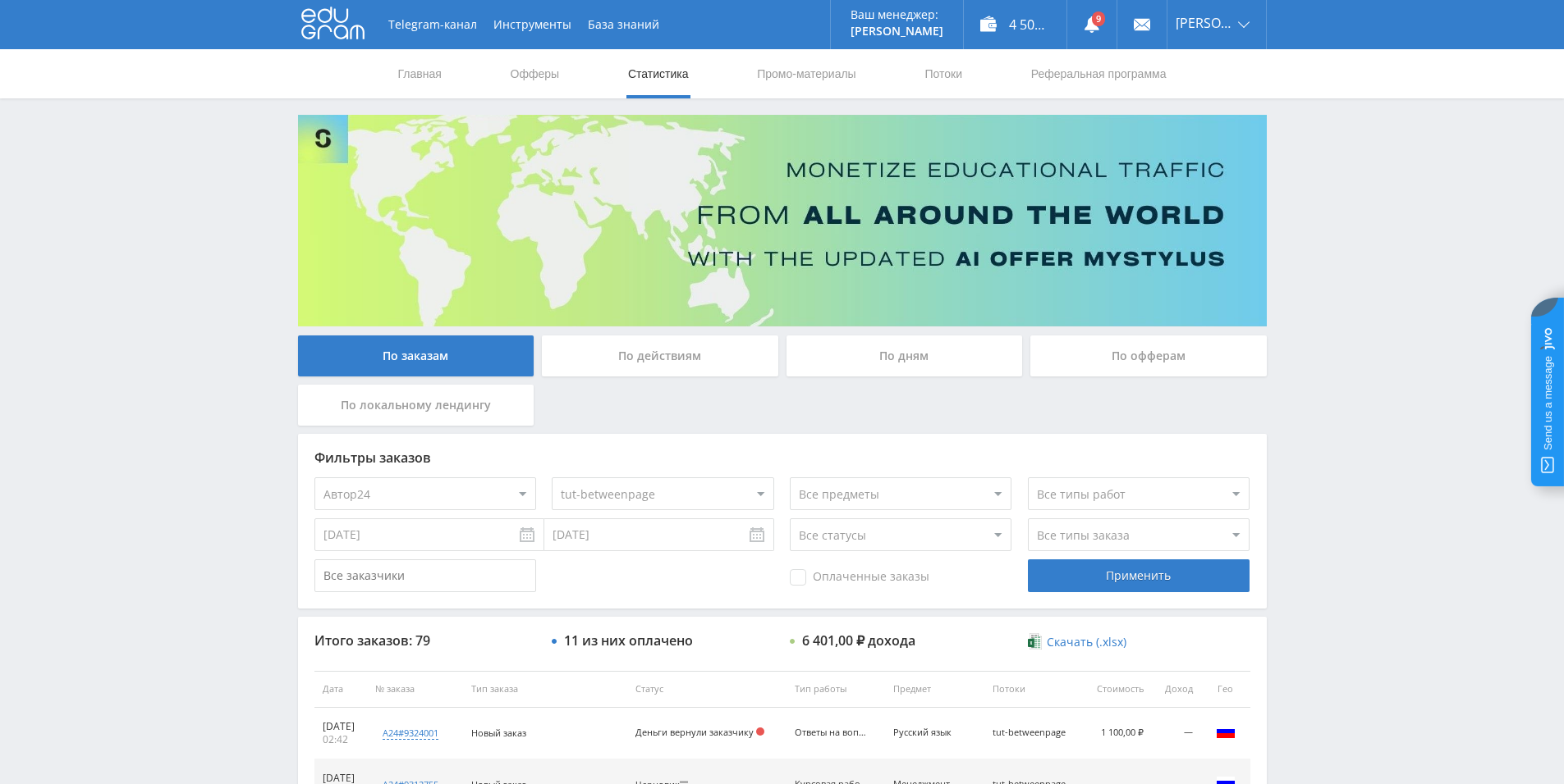
click at [666, 484] on select "Все потоки baza - new чат files.student - new чат tut-files new чат files-ленд-…" at bounding box center [663, 494] width 222 height 33
click at [552, 478] on select "Все потоки baza - new чат files.student - new чат tut-files new чат files-ленд-…" at bounding box center [663, 494] width 222 height 33
click at [1082, 572] on div "Применить" at bounding box center [1139, 575] width 222 height 33
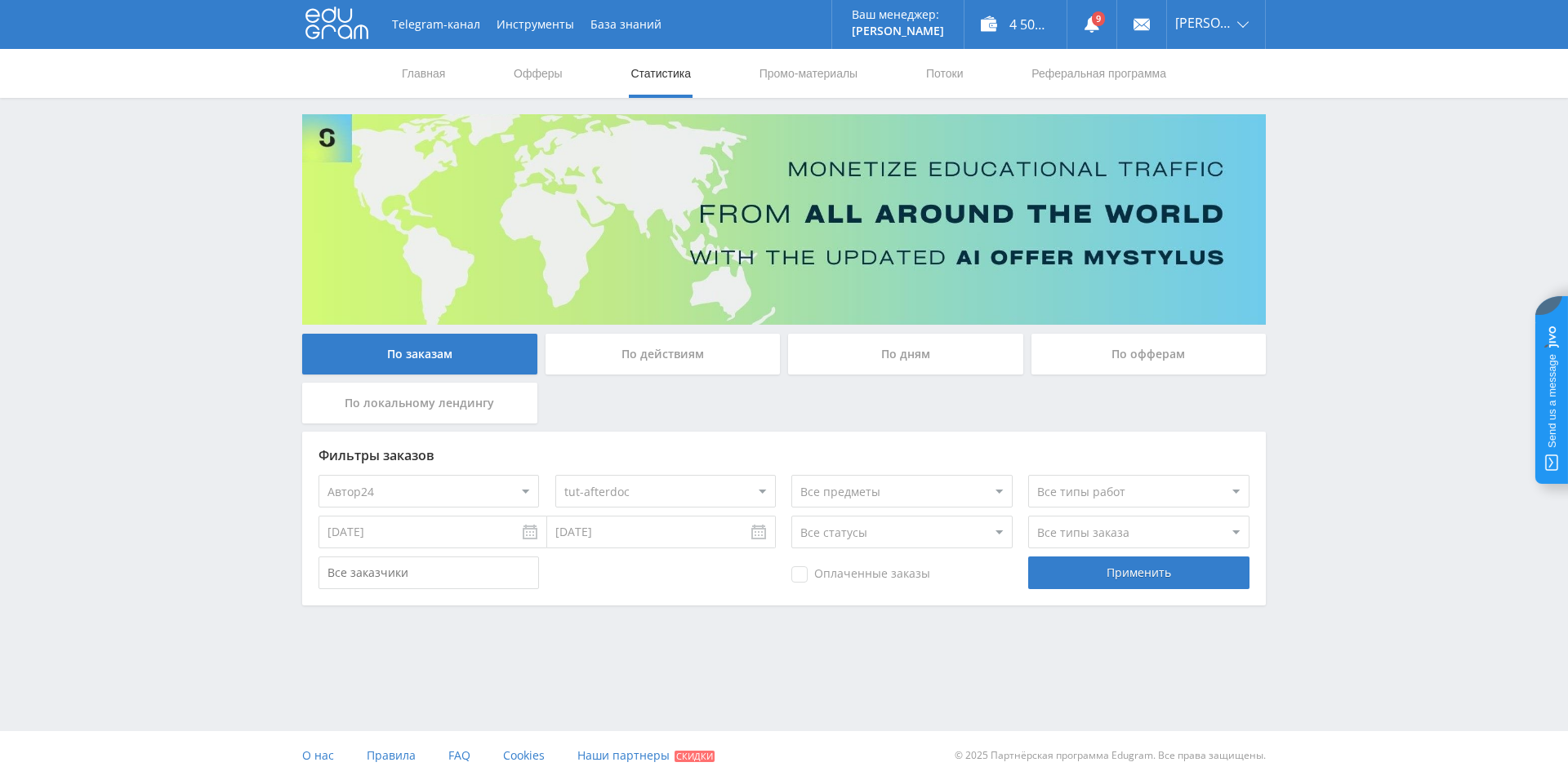
click at [656, 501] on select "Все потоки baza - new чат files.student - new чат tut-files new чат files-ленд-…" at bounding box center [666, 491] width 221 height 33
click at [556, 475] on select "Все потоки baza - new чат files.student - new чат tut-files new чат files-ленд-…" at bounding box center [666, 491] width 221 height 33
click at [1080, 557] on div "Применить" at bounding box center [1139, 573] width 221 height 33
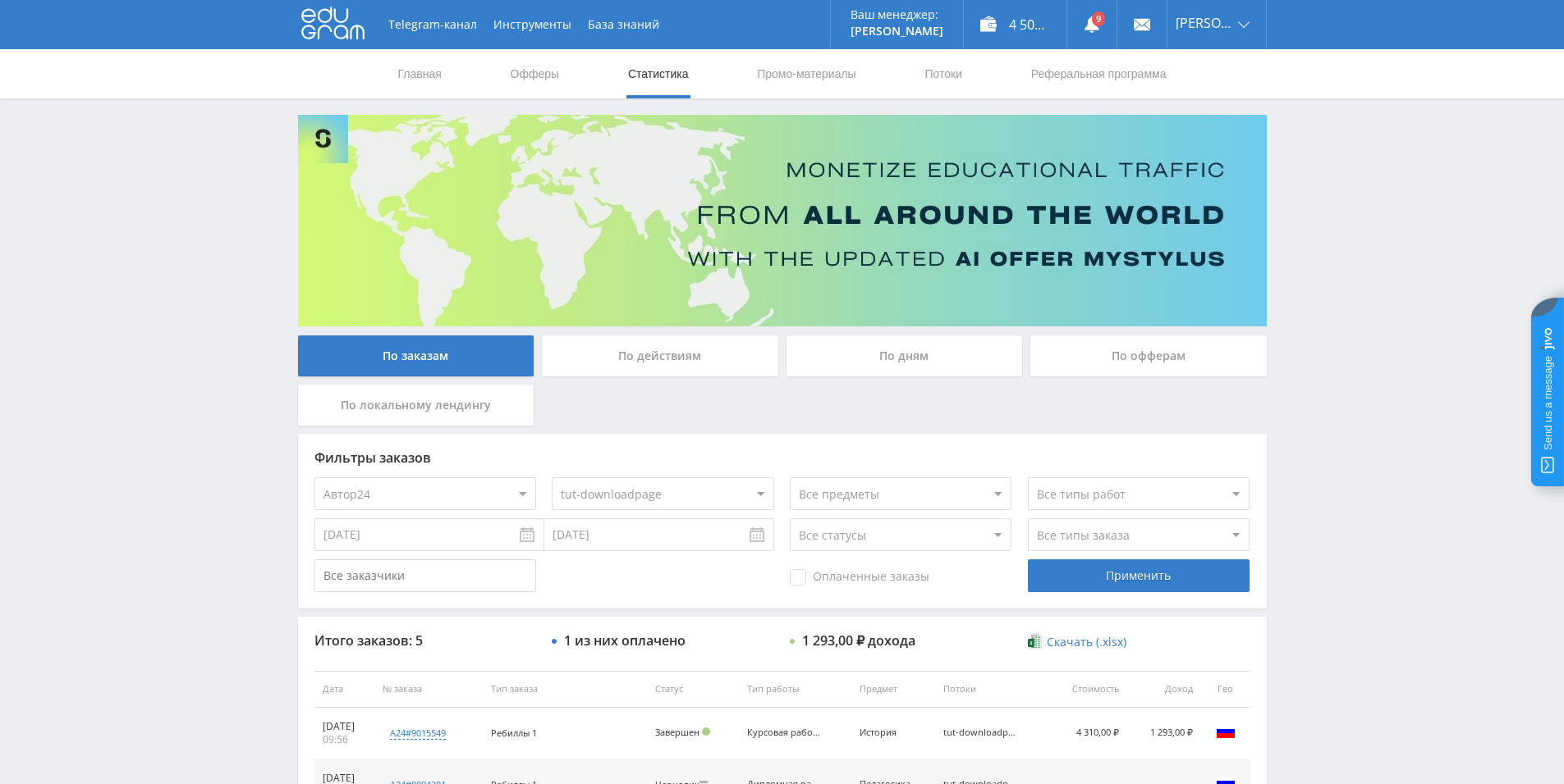
click at [662, 491] on select "Все потоки baza - new чат files.student - new чат tut-files new чат files-ленд-…" at bounding box center [663, 494] width 222 height 33
click at [613, 479] on select "Все потоки baza - new чат files.student - new чат tut-files new чат files-ленд-…" at bounding box center [663, 494] width 222 height 33
click at [552, 478] on select "Все потоки baza - new чат files.student - new чат tut-files new чат files-ленд-…" at bounding box center [663, 494] width 222 height 33
click at [1125, 574] on div "Применить" at bounding box center [1139, 575] width 222 height 33
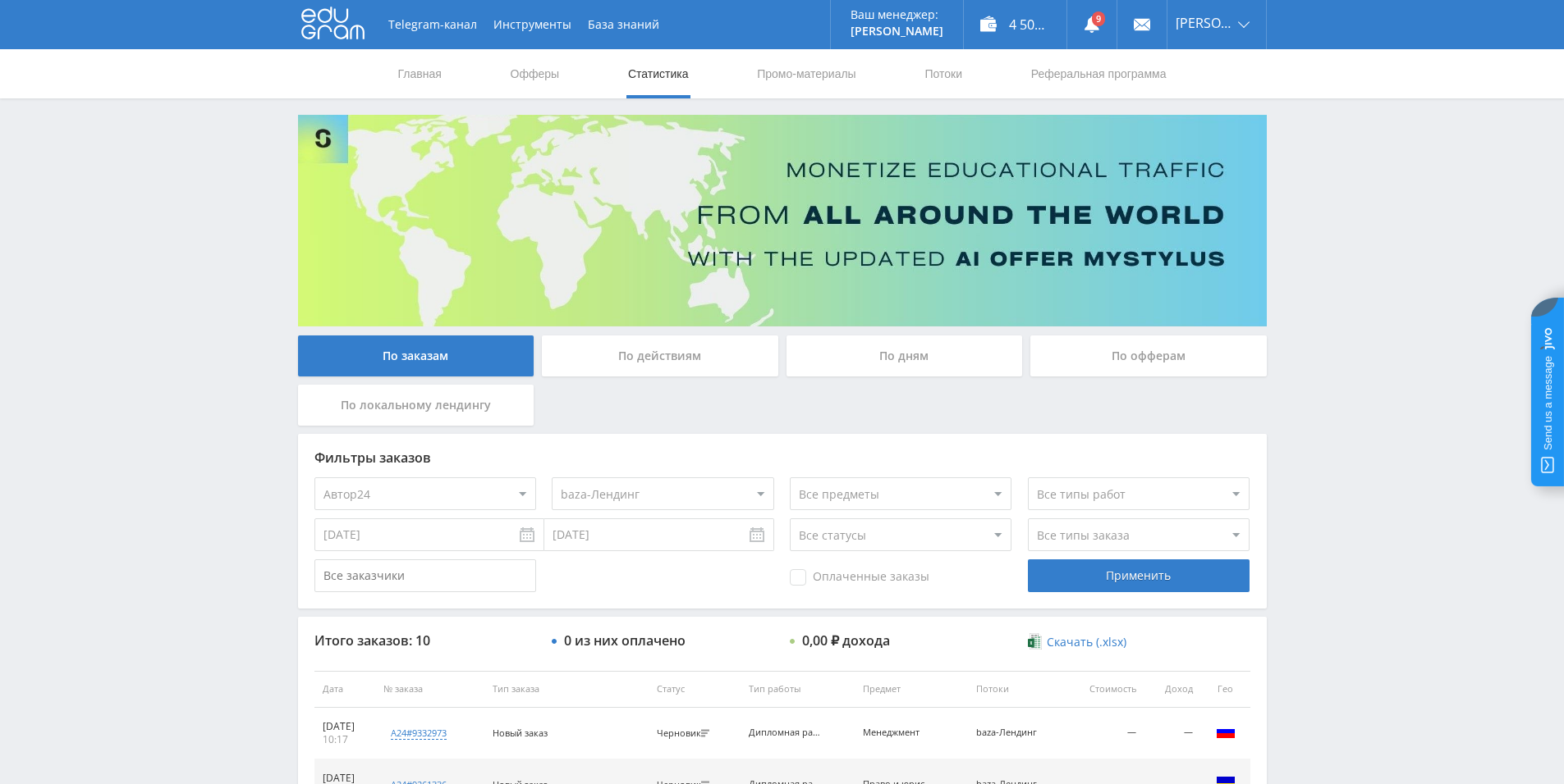
click at [653, 497] on select "Все потоки baza - new чат files.student - new чат tut-files new чат files-ленд-…" at bounding box center [663, 494] width 222 height 33
click at [552, 478] on select "Все потоки baza - new чат files.student - new чат tut-files new чат files-ленд-…" at bounding box center [663, 494] width 222 height 33
click at [1066, 564] on div "Применить" at bounding box center [1139, 575] width 222 height 33
click at [587, 502] on select "Все потоки baza - new чат files.student - new чат tut-files new чат files-ленд-…" at bounding box center [663, 494] width 222 height 33
click at [552, 478] on select "Все потоки baza - new чат files.student - new чат tut-files new чат files-ленд-…" at bounding box center [663, 494] width 222 height 33
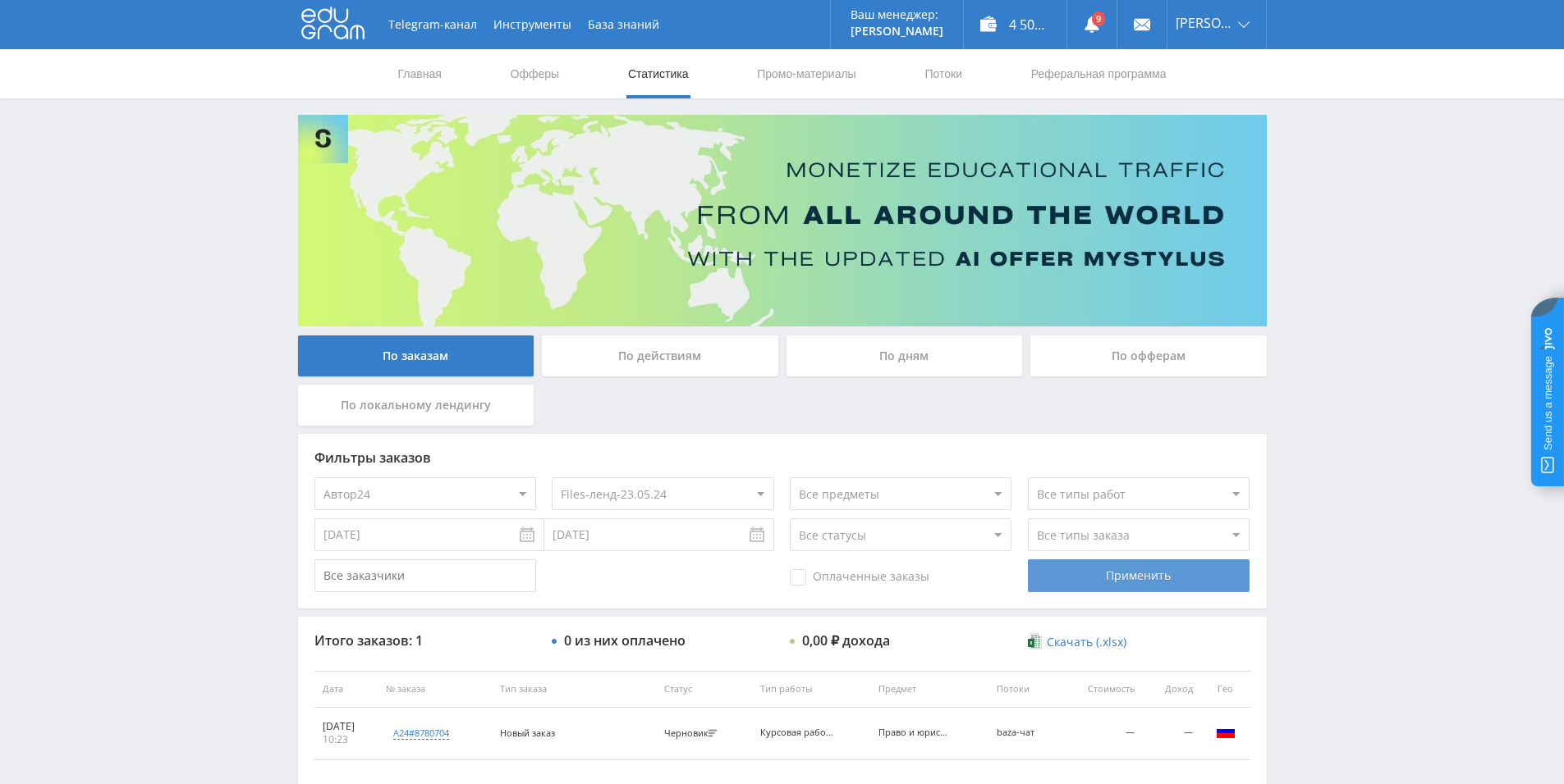
click at [1137, 570] on div "Применить" at bounding box center [1139, 575] width 222 height 33
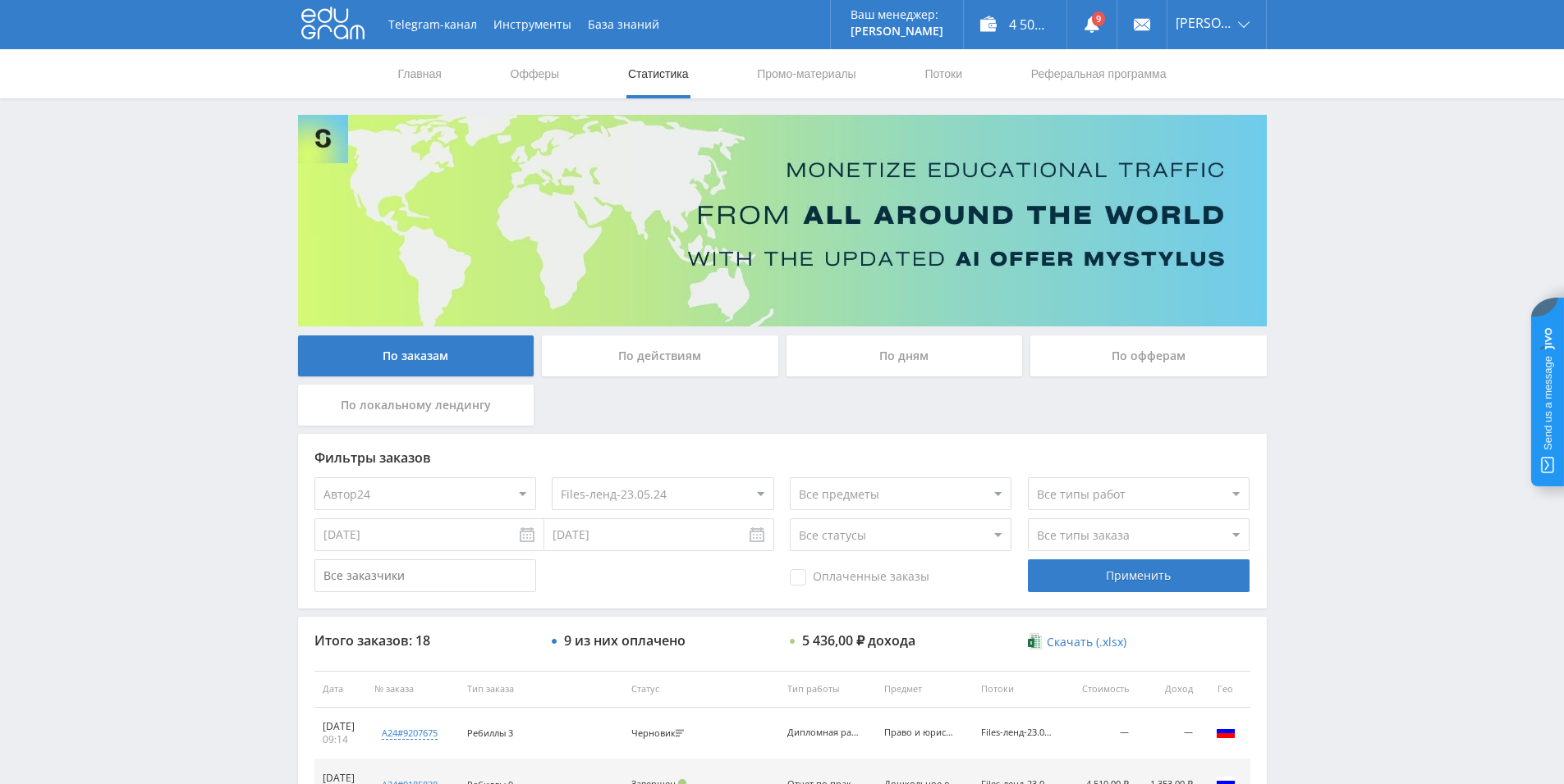
click at [618, 506] on select "Все потоки baza - new чат files.student - new чат tut-files new чат files-ленд-…" at bounding box center [663, 494] width 222 height 33
click at [552, 478] on select "Все потоки baza - new чат files.student - new чат tut-files new чат files-ленд-…" at bounding box center [663, 494] width 222 height 33
click at [1174, 583] on div "Применить" at bounding box center [1139, 575] width 222 height 33
click at [689, 494] on select "Все потоки baza - new чат files.student - new чат tut-files new чат files-ленд-…" at bounding box center [663, 494] width 222 height 33
click at [552, 478] on select "Все потоки baza - new чат files.student - new чат tut-files new чат files-ленд-…" at bounding box center [663, 494] width 222 height 33
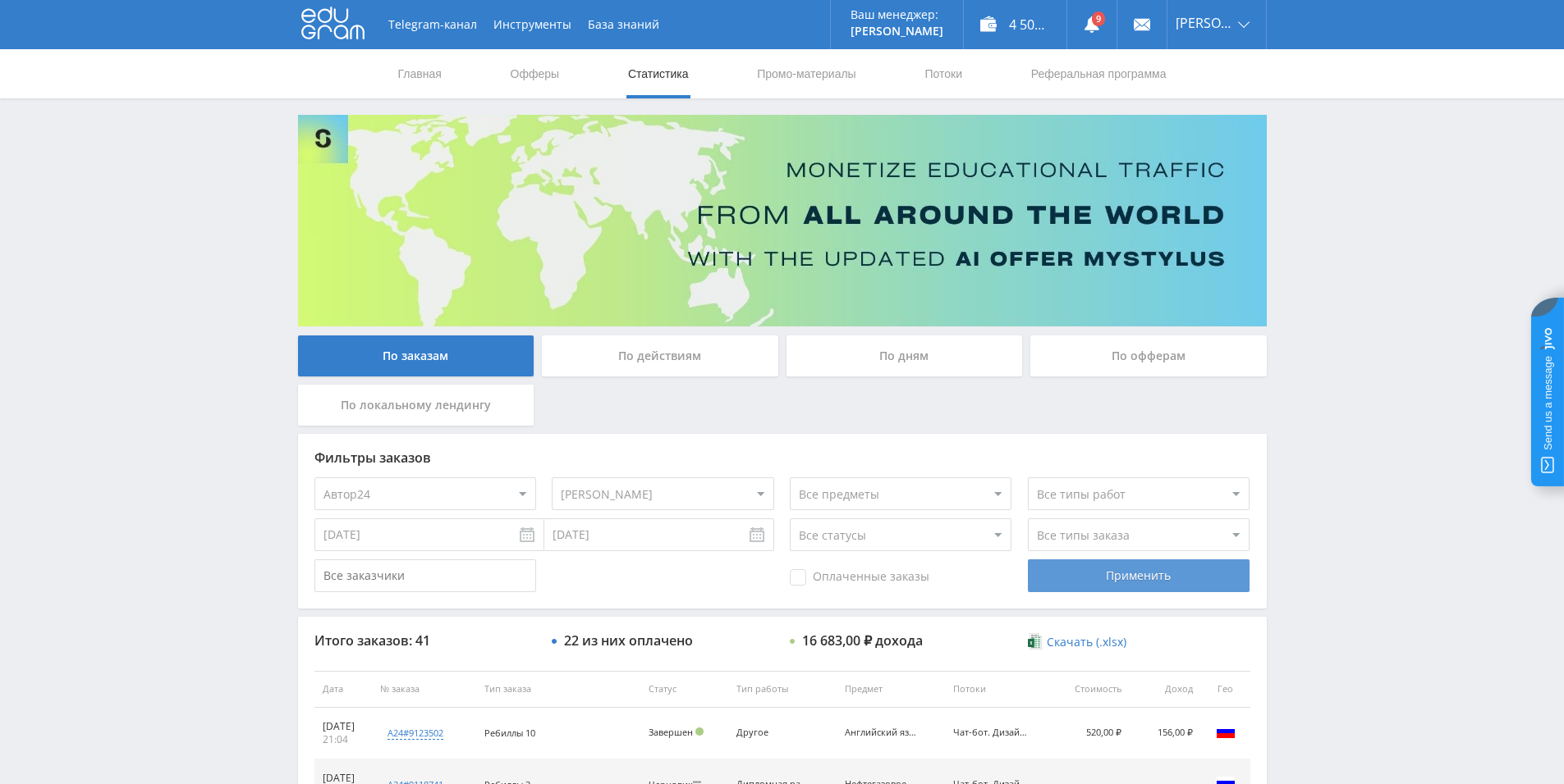
click at [1066, 564] on div "Применить" at bounding box center [1139, 575] width 222 height 33
click at [700, 496] on select "Все потоки baza - new чат files.student - new чат tut-files new чат files-ленд-…" at bounding box center [663, 494] width 222 height 33
click at [552, 478] on select "Все потоки baza - new чат files.student - new чат tut-files new чат files-ленд-…" at bounding box center [663, 494] width 222 height 33
click at [1074, 578] on div "Применить" at bounding box center [1139, 575] width 222 height 33
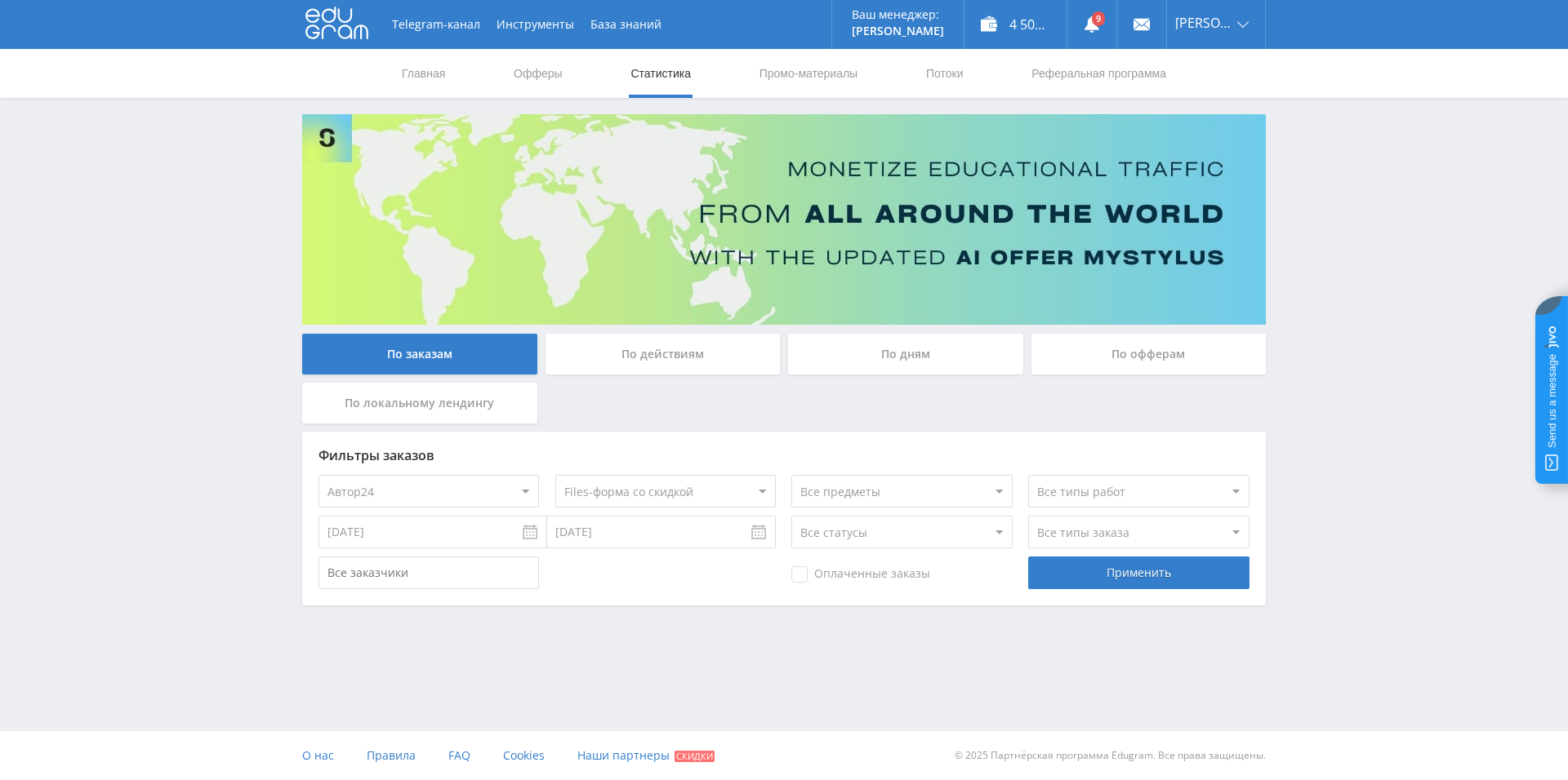
click at [725, 483] on select "Все потоки baza - new чат files.student - new чат tut-files new чат files-ленд-…" at bounding box center [666, 491] width 221 height 33
click at [556, 475] on select "Все потоки baza - new чат files.student - new чат tut-files new чат files-ленд-…" at bounding box center [666, 491] width 221 height 33
click at [1092, 574] on div "Применить" at bounding box center [1139, 573] width 221 height 33
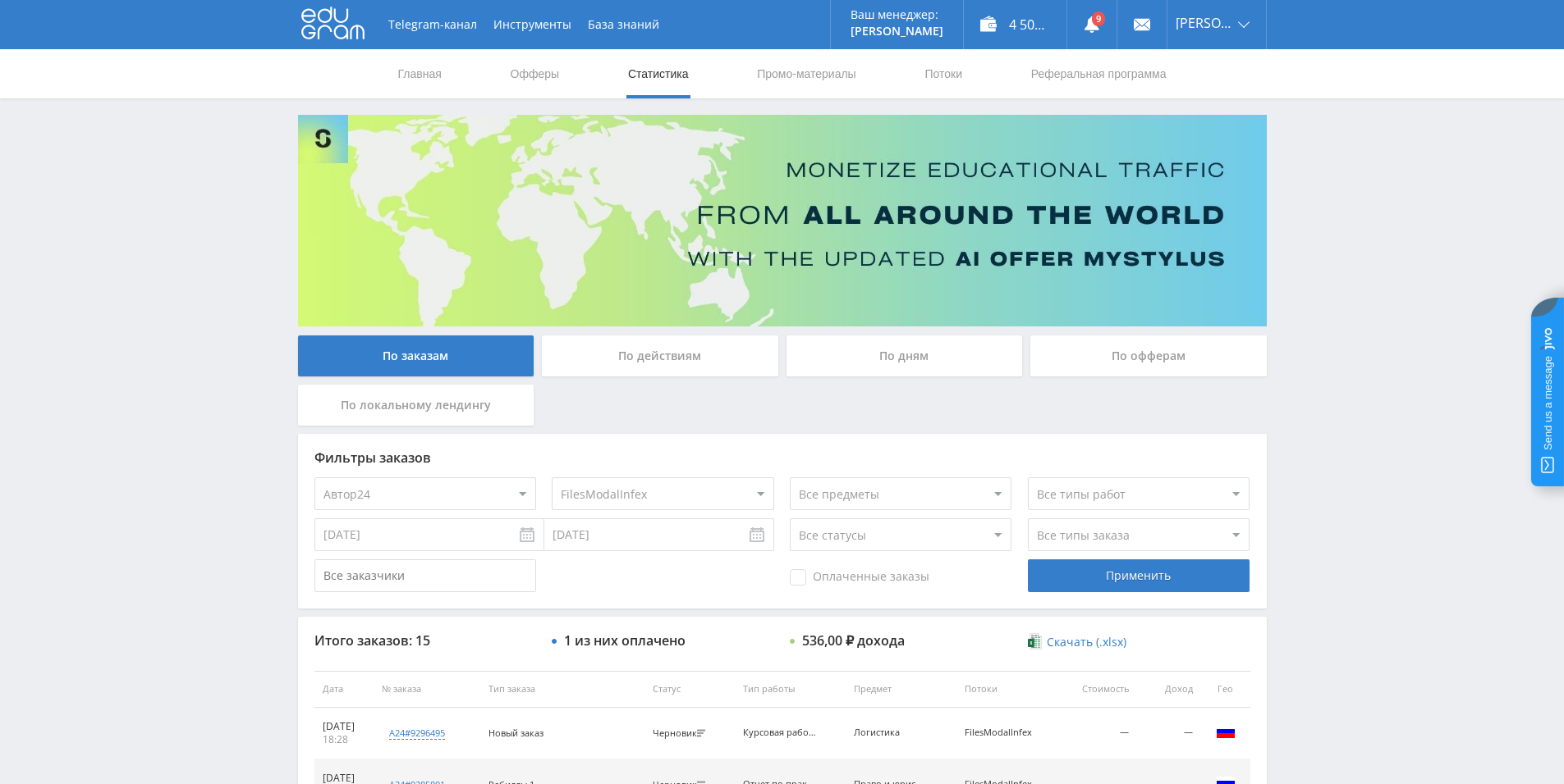
click at [677, 491] on select "Все потоки baza - new чат files.student - new чат tut-files new чат files-ленд-…" at bounding box center [663, 494] width 222 height 33
click at [552, 478] on select "Все потоки baza - new чат files.student - new чат tut-files new чат files-ленд-…" at bounding box center [663, 494] width 222 height 33
click at [1114, 578] on div "Применить" at bounding box center [1139, 575] width 222 height 33
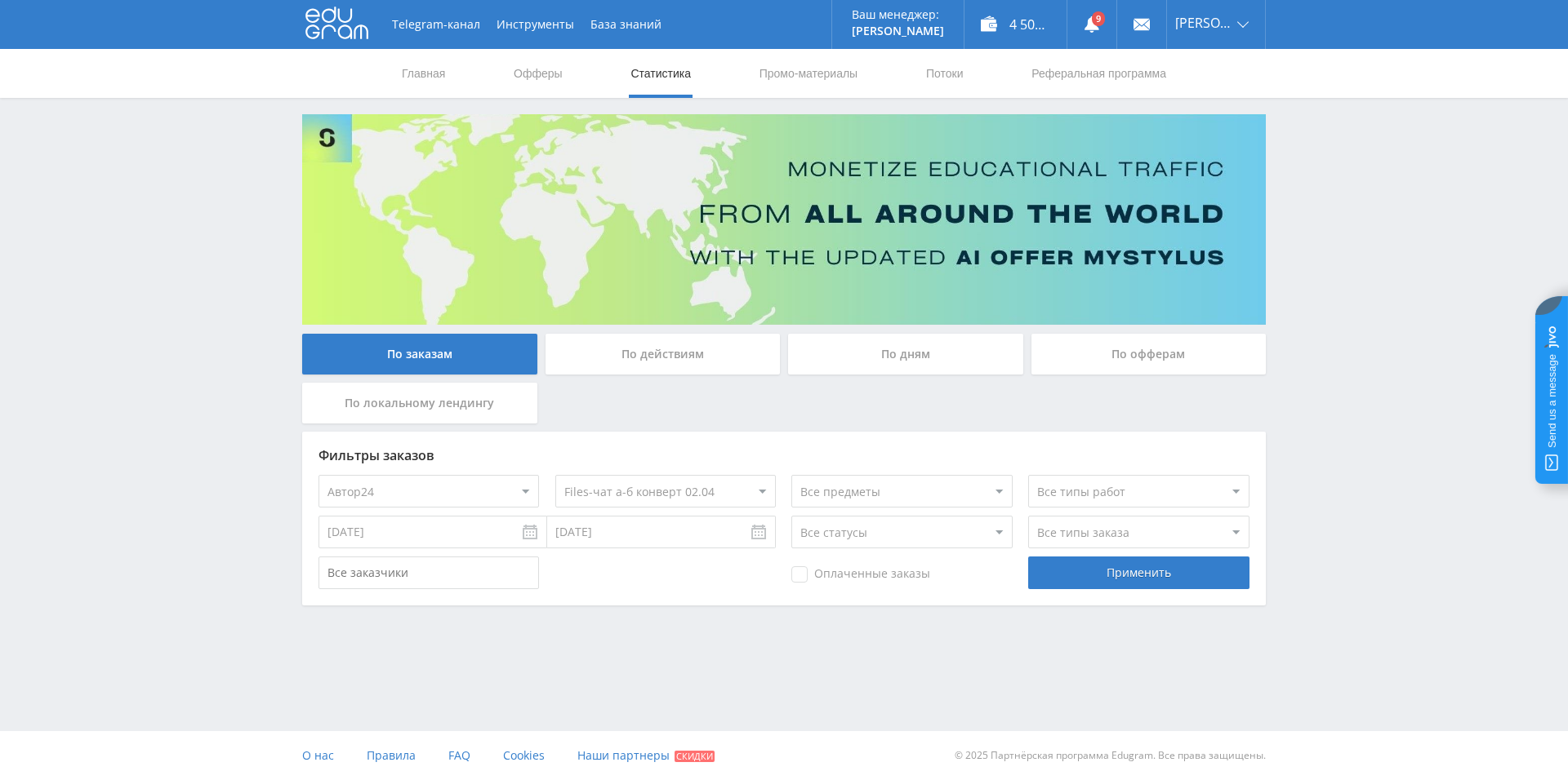
click at [646, 496] on select "Все потоки baza - new чат files.student - new чат tut-files new чат files-ленд-…" at bounding box center [666, 491] width 221 height 33
click at [556, 475] on select "Все потоки baza - new чат files.student - new чат tut-files new чат files-ленд-…" at bounding box center [666, 491] width 221 height 33
click at [1090, 578] on div "Применить" at bounding box center [1139, 573] width 221 height 33
click at [1125, 568] on div "Применить" at bounding box center [1139, 573] width 221 height 33
click at [677, 487] on select "Все потоки baza - new чат files.student - new чат tut-files new чат files-ленд-…" at bounding box center [666, 491] width 221 height 33
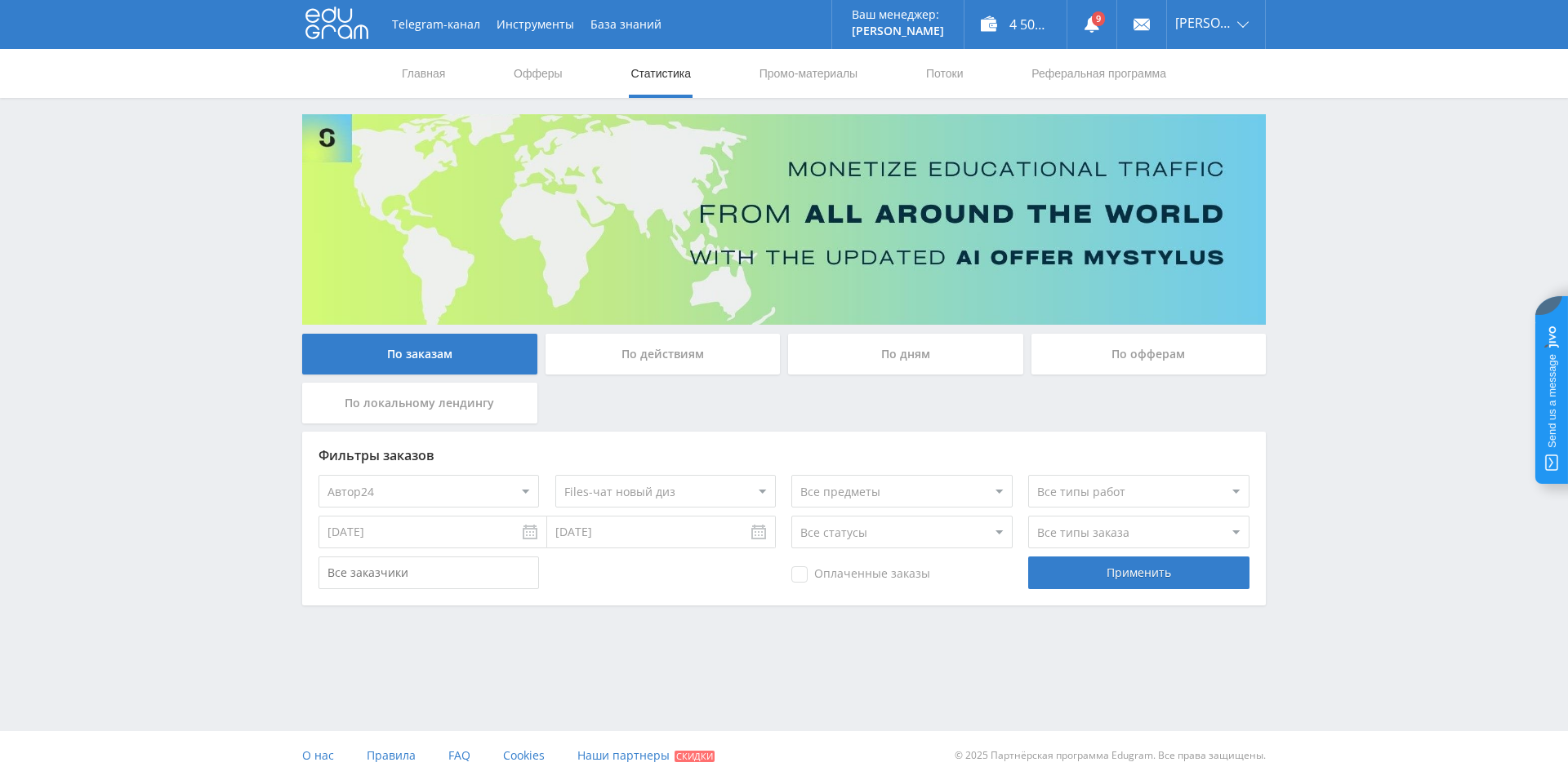
click at [556, 475] on select "Все потоки baza - new чат files.student - new чат tut-files new чат files-ленд-…" at bounding box center [666, 491] width 221 height 33
click at [1098, 574] on div "Применить" at bounding box center [1139, 573] width 221 height 33
click at [686, 489] on select "Все потоки baza - new чат files.student - new чат tut-files new чат files-ленд-…" at bounding box center [666, 491] width 221 height 33
click at [556, 475] on select "Все потоки baza - new чат files.student - new чат tut-files new чат files-ленд-…" at bounding box center [666, 491] width 221 height 33
click at [1112, 582] on div "Применить" at bounding box center [1139, 573] width 221 height 33
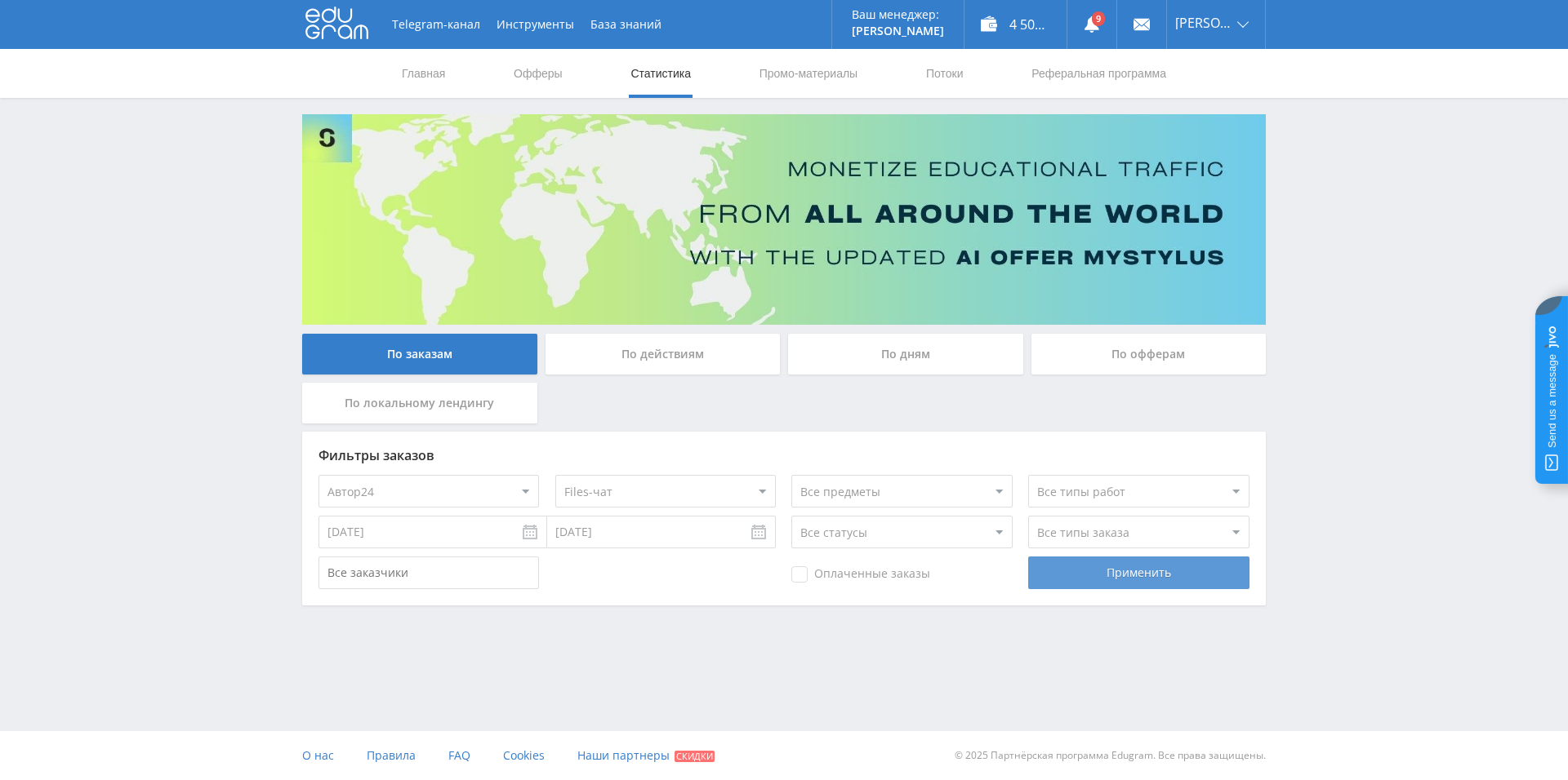
click at [1108, 580] on div "Применить" at bounding box center [1139, 573] width 221 height 33
click at [686, 500] on select "Все потоки baza - new чат files.student - new чат tut-files new чат files-ленд-…" at bounding box center [666, 491] width 221 height 33
click at [556, 475] on select "Все потоки baza - new чат files.student - new чат tut-files new чат files-ленд-…" at bounding box center [666, 491] width 221 height 33
click at [1120, 563] on div "Применить" at bounding box center [1139, 573] width 221 height 33
click at [706, 483] on select "Все потоки baza - new чат files.student - new чат tut-files new чат files-ленд-…" at bounding box center [666, 491] width 221 height 33
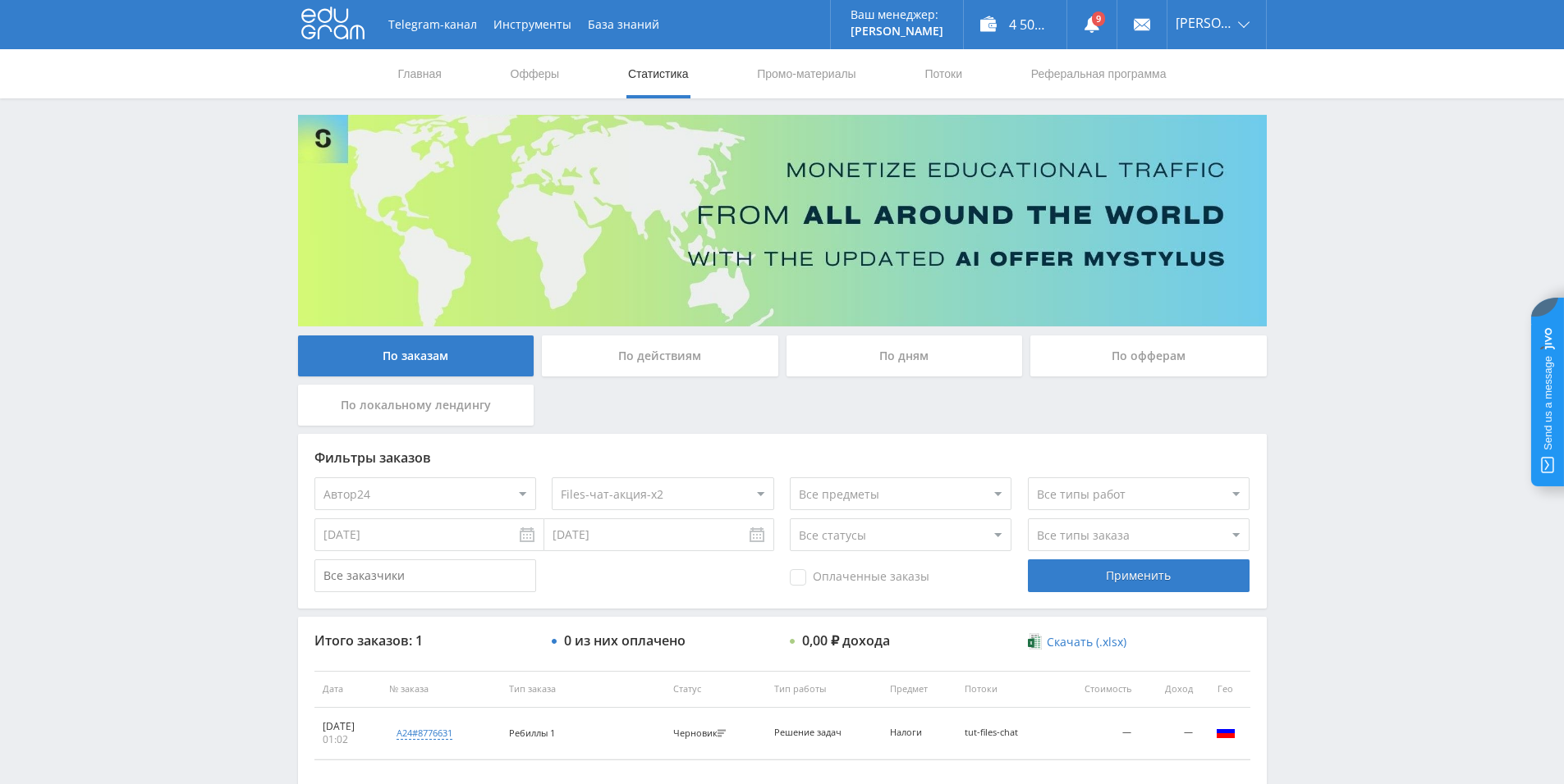
click at [552, 478] on select "Все потоки baza - new чат files.student - new чат tut-files new чат files-ленд-…" at bounding box center [663, 494] width 222 height 33
click at [1109, 568] on div "Применить" at bounding box center [1139, 575] width 222 height 33
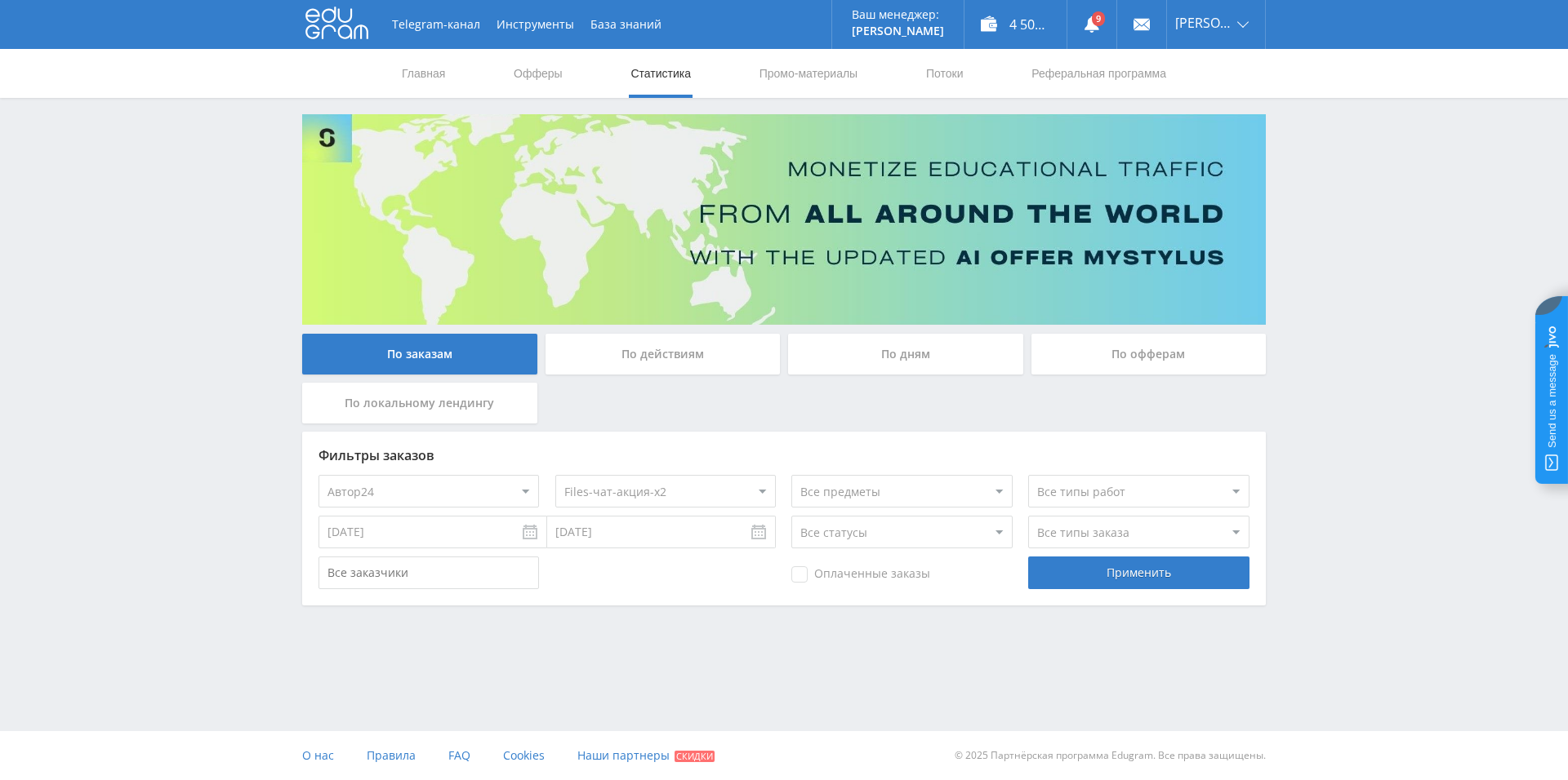
click at [628, 483] on select "Все потоки baza - new чат files.student - new чат tut-files new чат files-ленд-…" at bounding box center [666, 491] width 221 height 33
click at [556, 475] on select "Все потоки baza - new чат files.student - new чат tut-files new чат files-ленд-…" at bounding box center [666, 491] width 221 height 33
click at [1106, 561] on div "Применить" at bounding box center [1139, 573] width 221 height 33
click at [670, 483] on select "Все потоки baza - new чат files.student - new чат tut-files new чат files-ленд-…" at bounding box center [666, 491] width 221 height 33
click at [556, 475] on select "Все потоки baza - new чат files.student - new чат tut-files new чат files-ленд-…" at bounding box center [666, 491] width 221 height 33
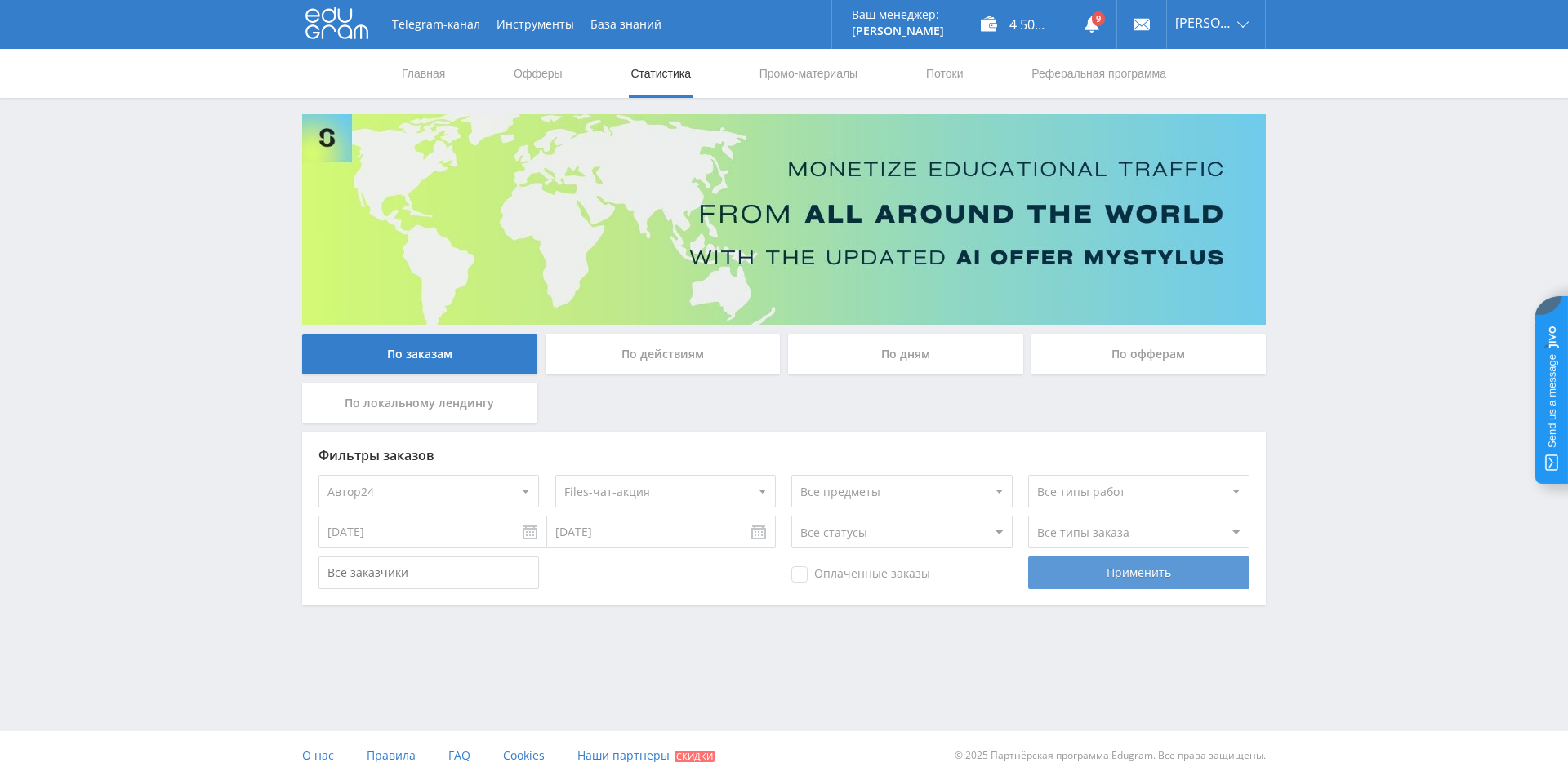
click at [1095, 568] on div "Применить" at bounding box center [1139, 573] width 221 height 33
click at [641, 486] on select "Все потоки baza - new чат files.student - new чат tut-files new чат files-ленд-…" at bounding box center [666, 491] width 221 height 33
click at [556, 475] on select "Все потоки baza - new чат files.student - new чат tut-files new чат files-ленд-…" at bounding box center [666, 491] width 221 height 33
click at [1093, 574] on div "Применить" at bounding box center [1139, 573] width 221 height 33
click at [663, 487] on select "Все потоки baza - new чат files.student - new чат tut-files new чат files-ленд-…" at bounding box center [666, 491] width 221 height 33
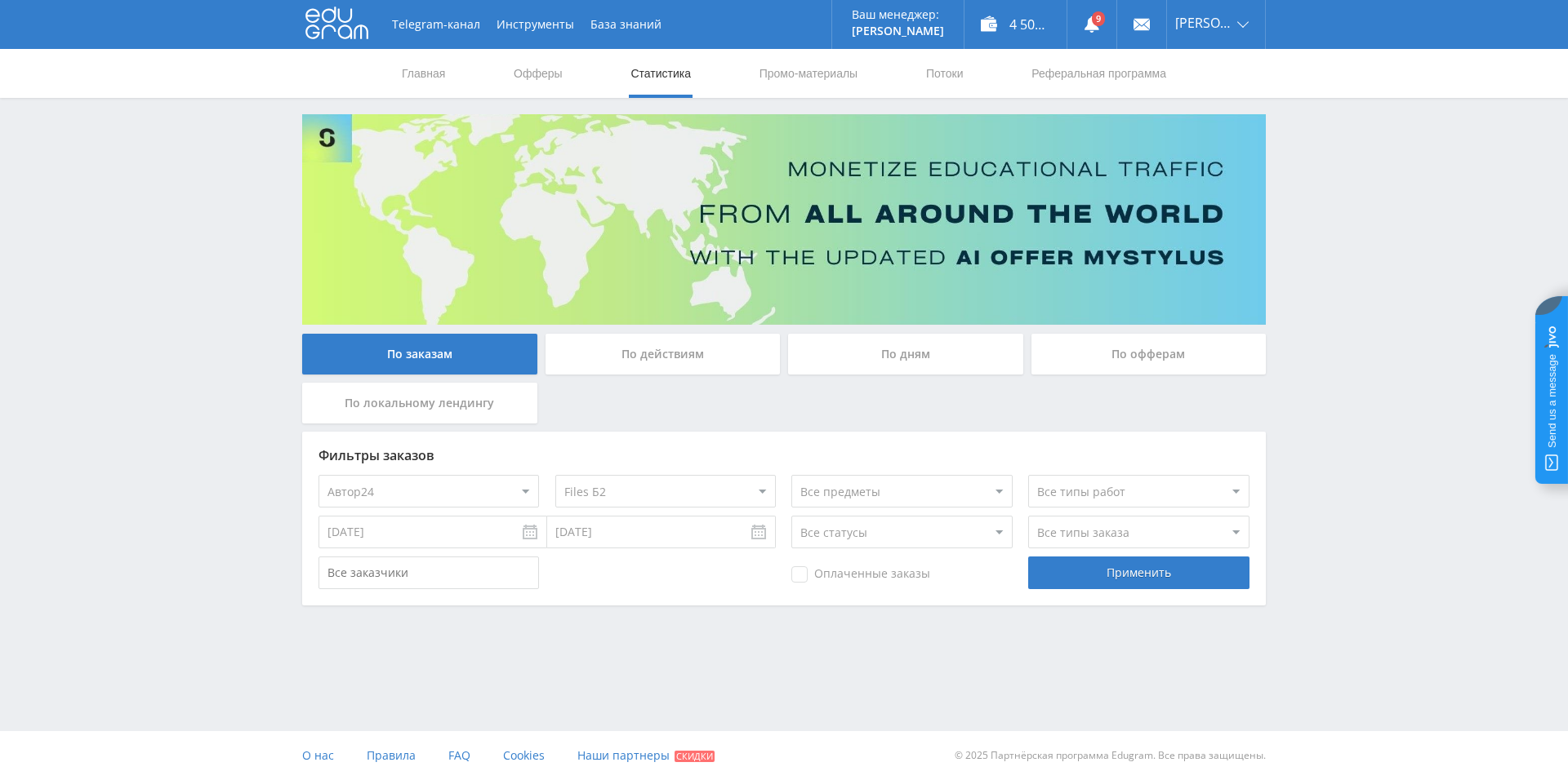
click at [556, 475] on select "Все потоки baza - new чат files.student - new чат tut-files new чат files-ленд-…" at bounding box center [666, 491] width 221 height 33
click at [1122, 573] on div "Применить" at bounding box center [1139, 573] width 221 height 33
click at [697, 489] on select "Все потоки baza - new чат files.student - new чат tut-files new чат files-ленд-…" at bounding box center [666, 491] width 221 height 33
select select "1634919"
click at [556, 475] on select "Все потоки baza - new чат files.student - new чат tut-files new чат files-ленд-…" at bounding box center [666, 491] width 221 height 33
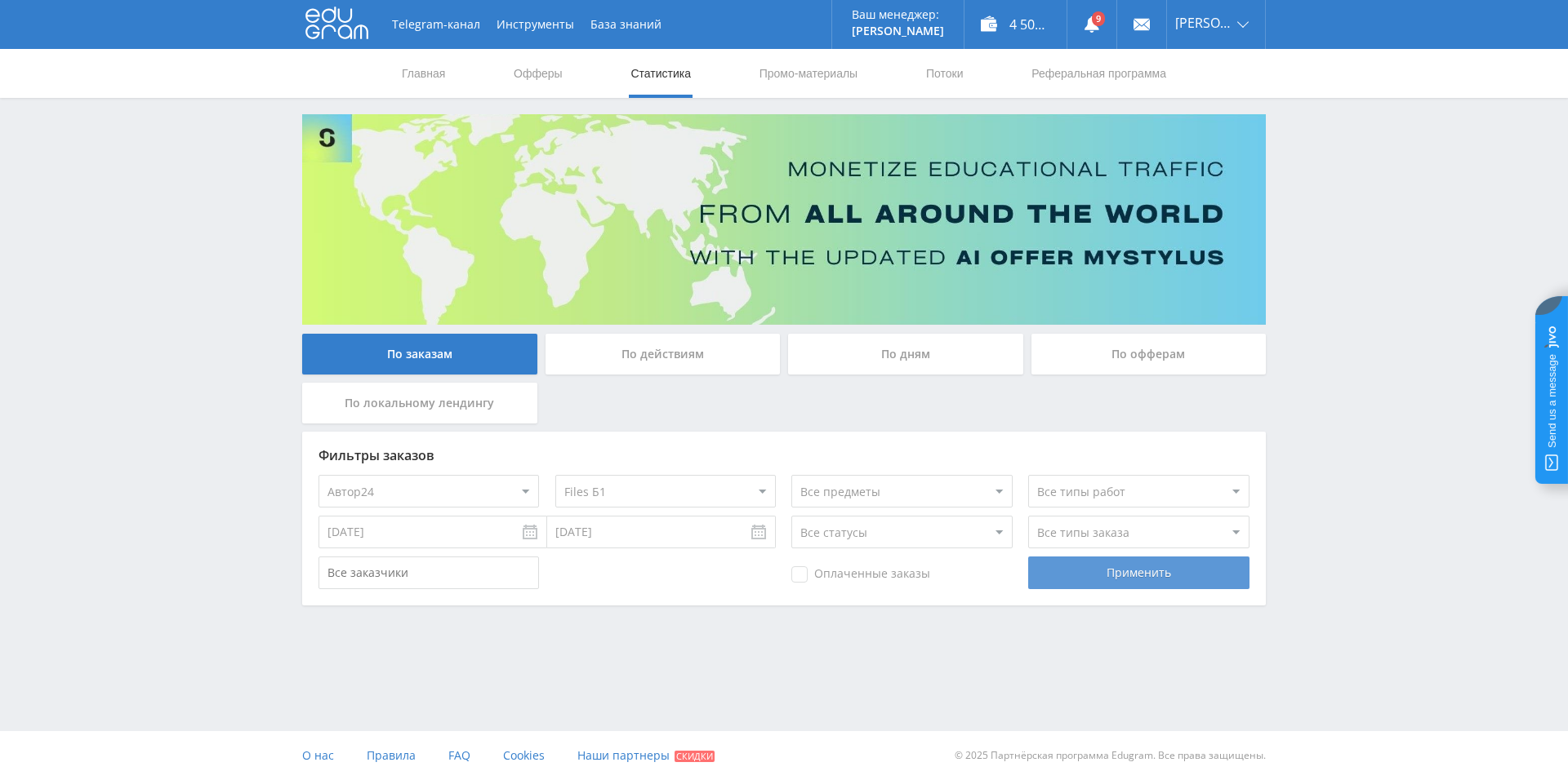
click at [1104, 568] on div "Применить" at bounding box center [1139, 573] width 221 height 33
